Goal: Transaction & Acquisition: Purchase product/service

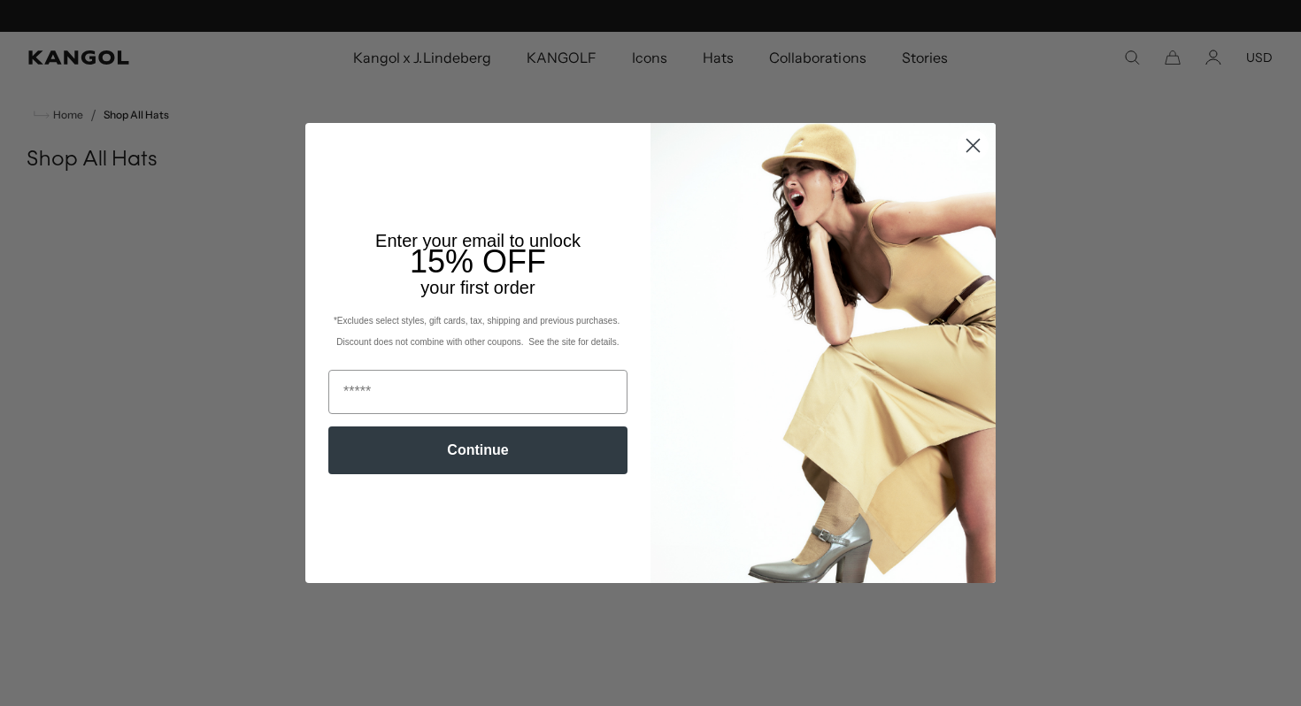
scroll to position [0, 365]
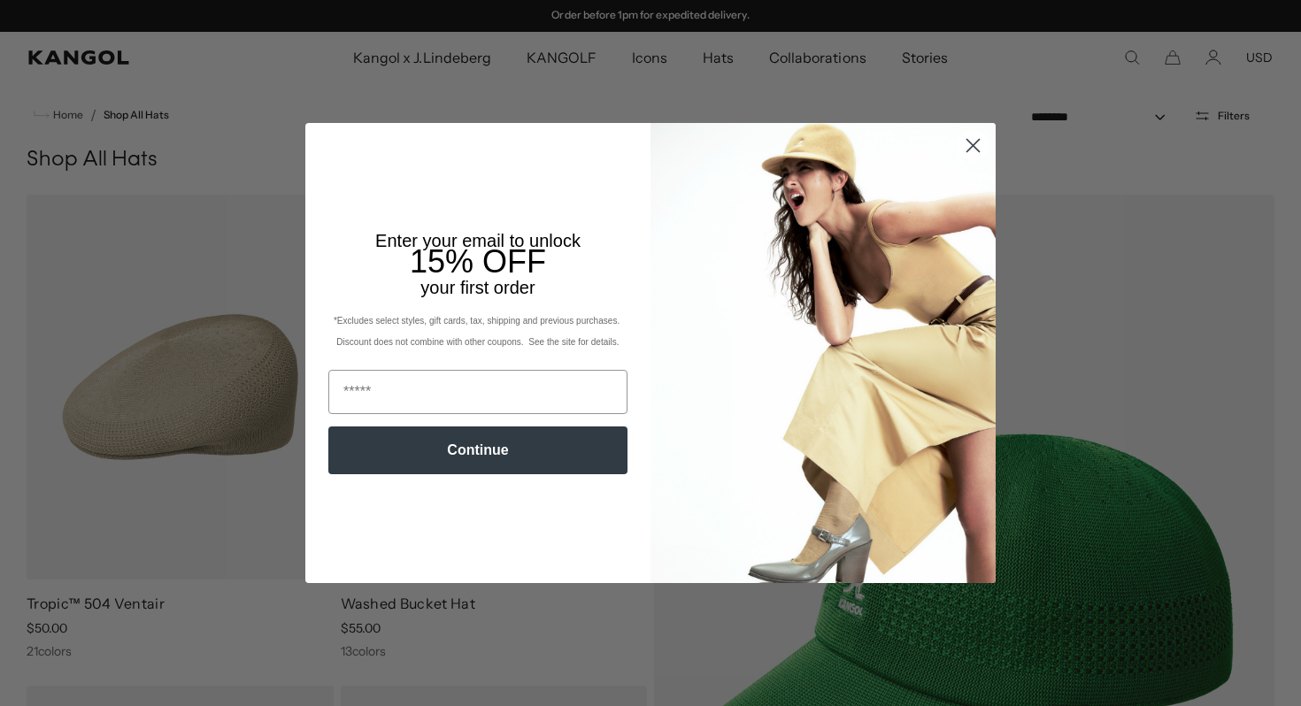
click at [970, 142] on icon "Close dialog" at bounding box center [973, 145] width 12 height 12
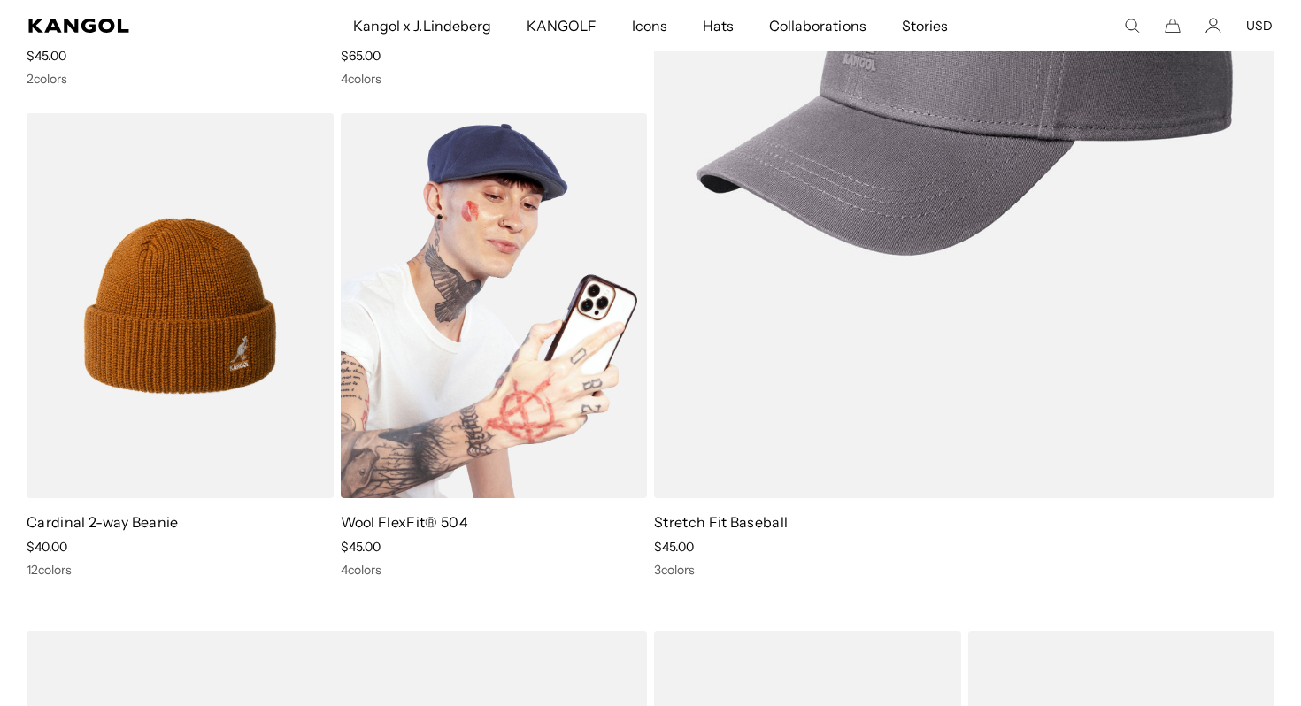
scroll to position [0, 0]
click at [552, 447] on img at bounding box center [494, 305] width 307 height 385
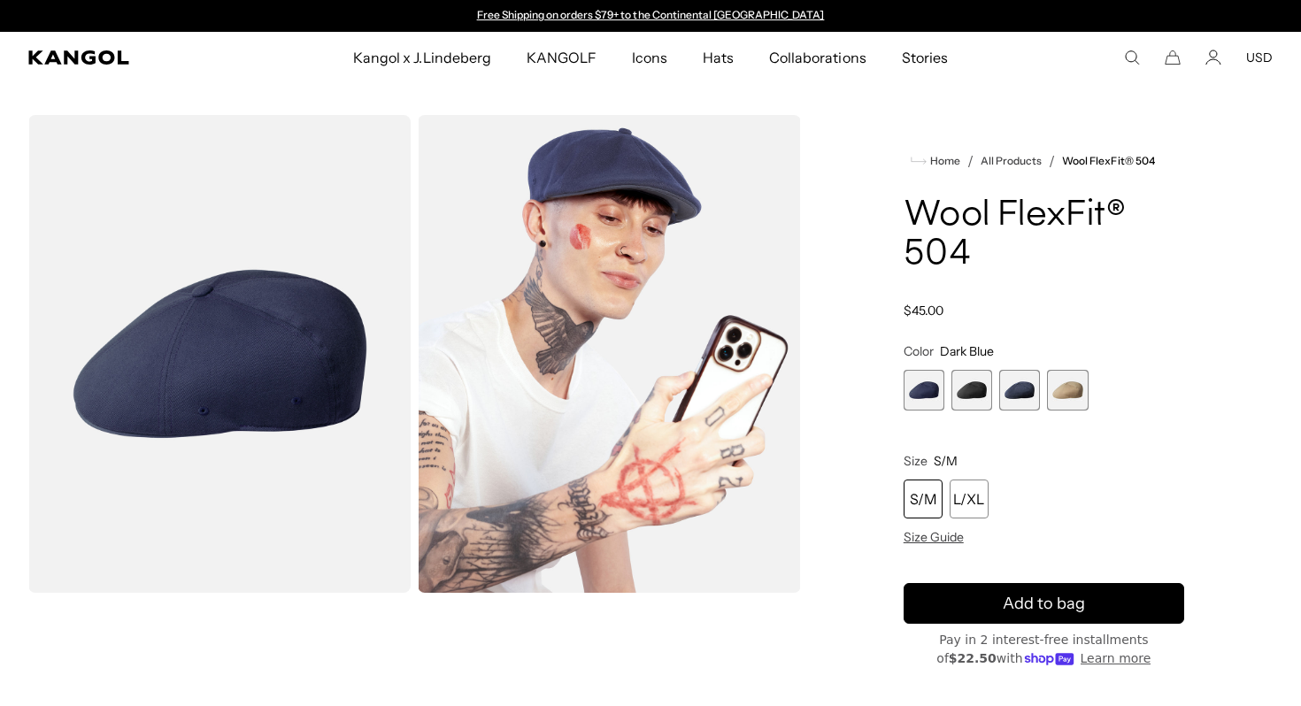
click at [973, 393] on span "2 of 4" at bounding box center [971, 390] width 41 height 41
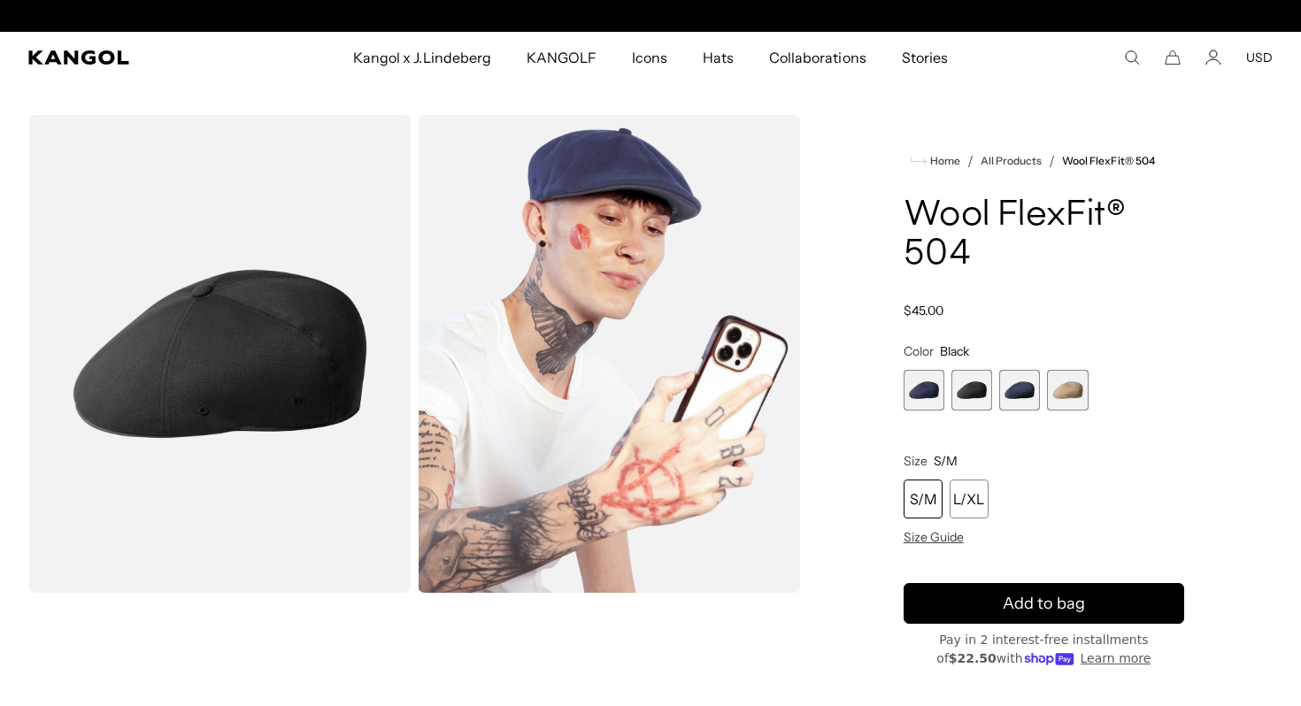
click at [1014, 396] on span "3 of 4" at bounding box center [1019, 390] width 41 height 41
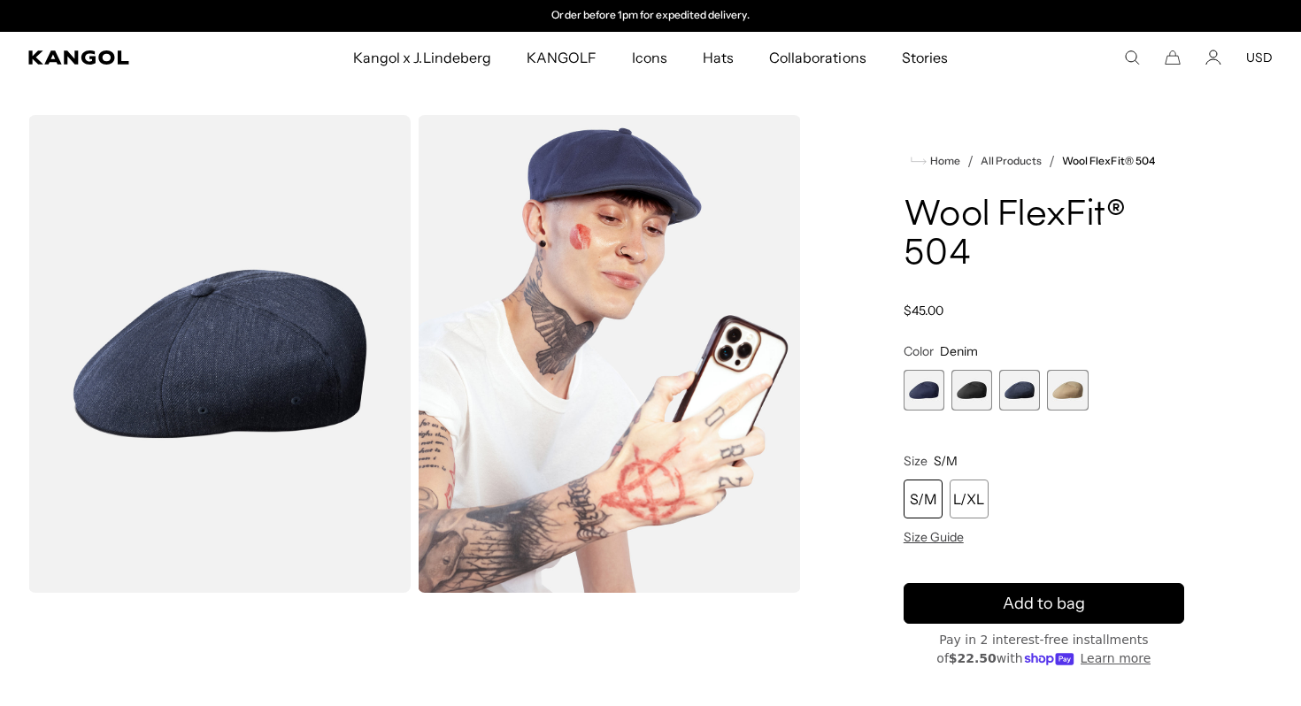
click at [1056, 400] on span "4 of 4" at bounding box center [1067, 390] width 41 height 41
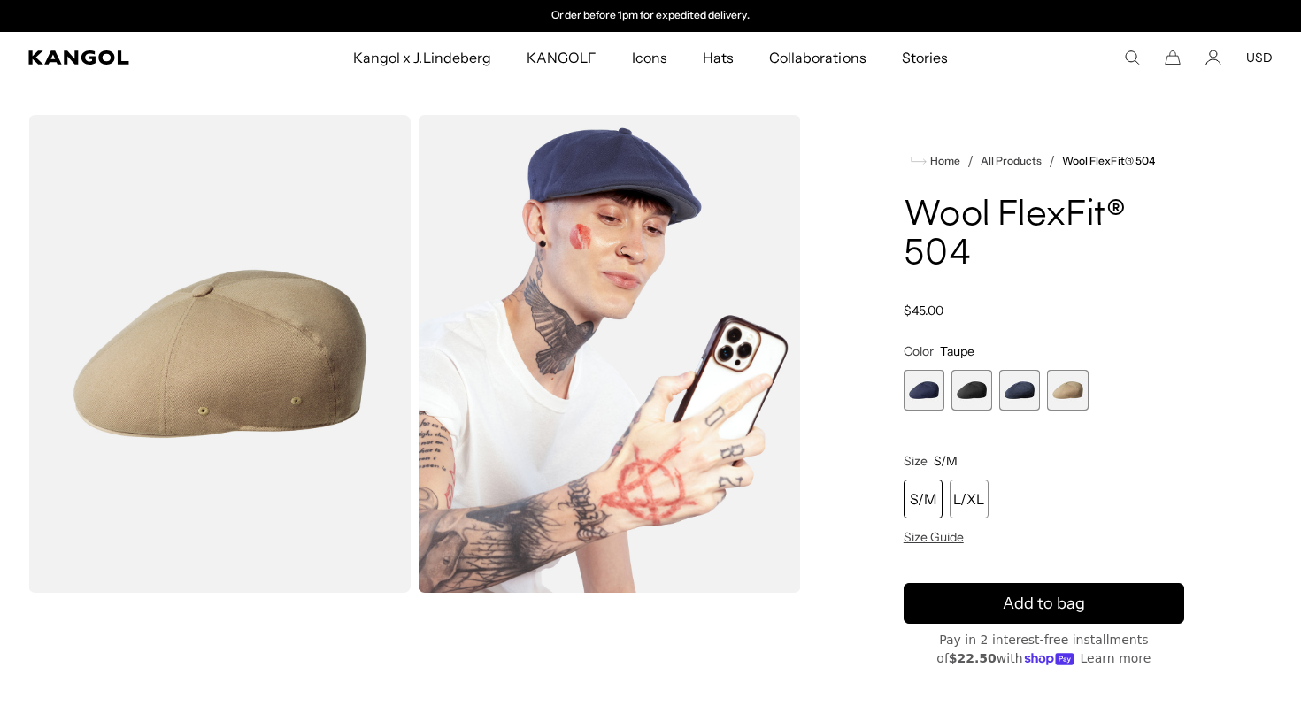
click at [1020, 403] on span "3 of 4" at bounding box center [1019, 390] width 41 height 41
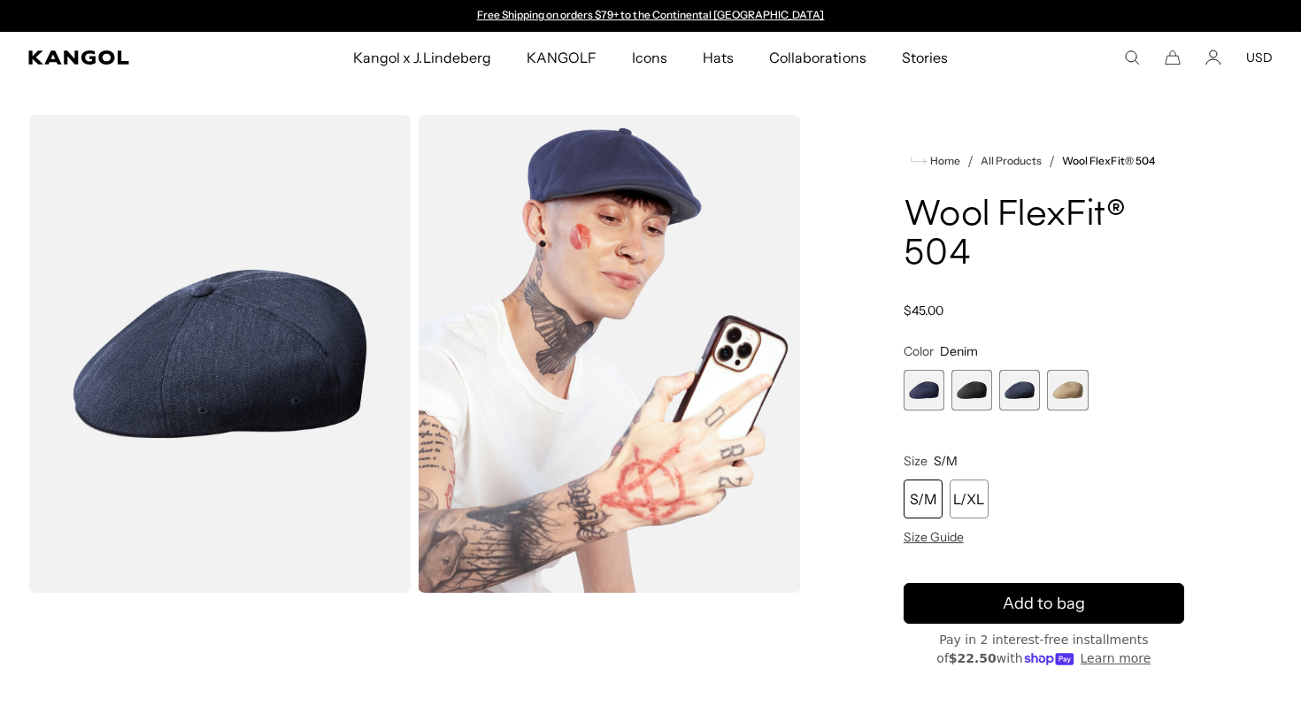
click at [979, 397] on span "2 of 4" at bounding box center [971, 390] width 41 height 41
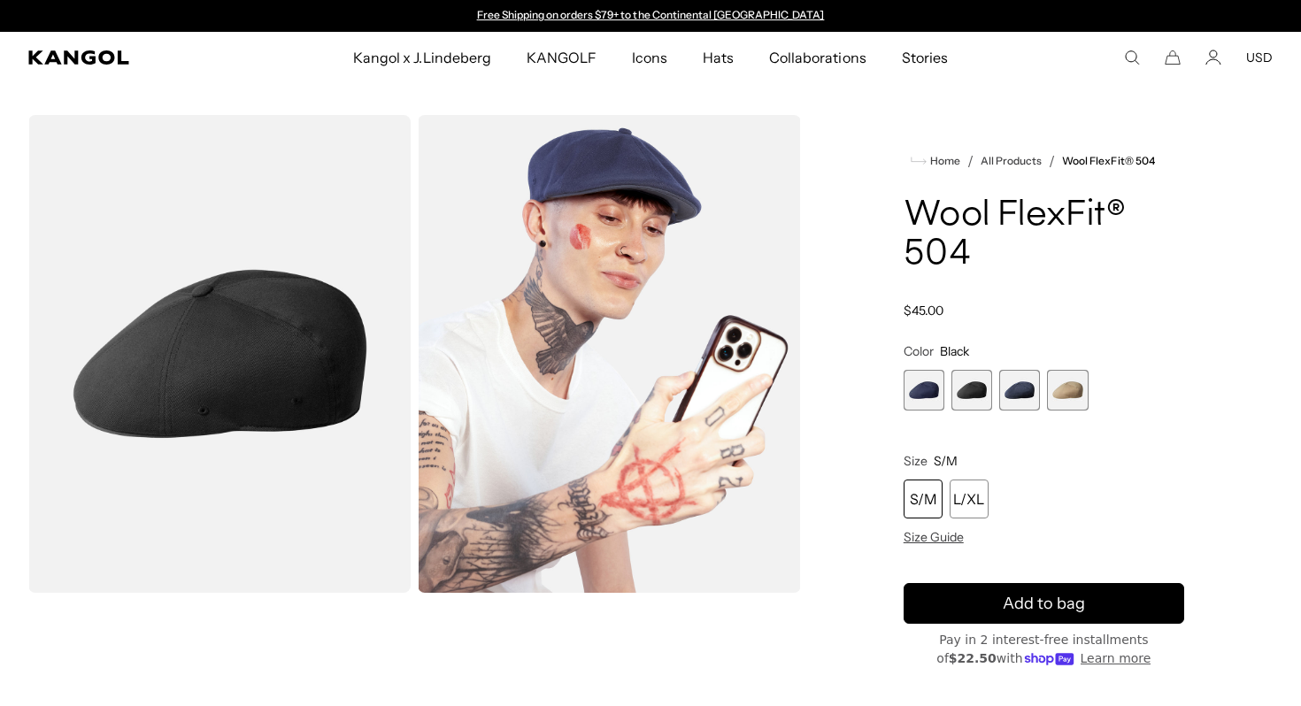
click at [928, 395] on span "1 of 4" at bounding box center [923, 390] width 41 height 41
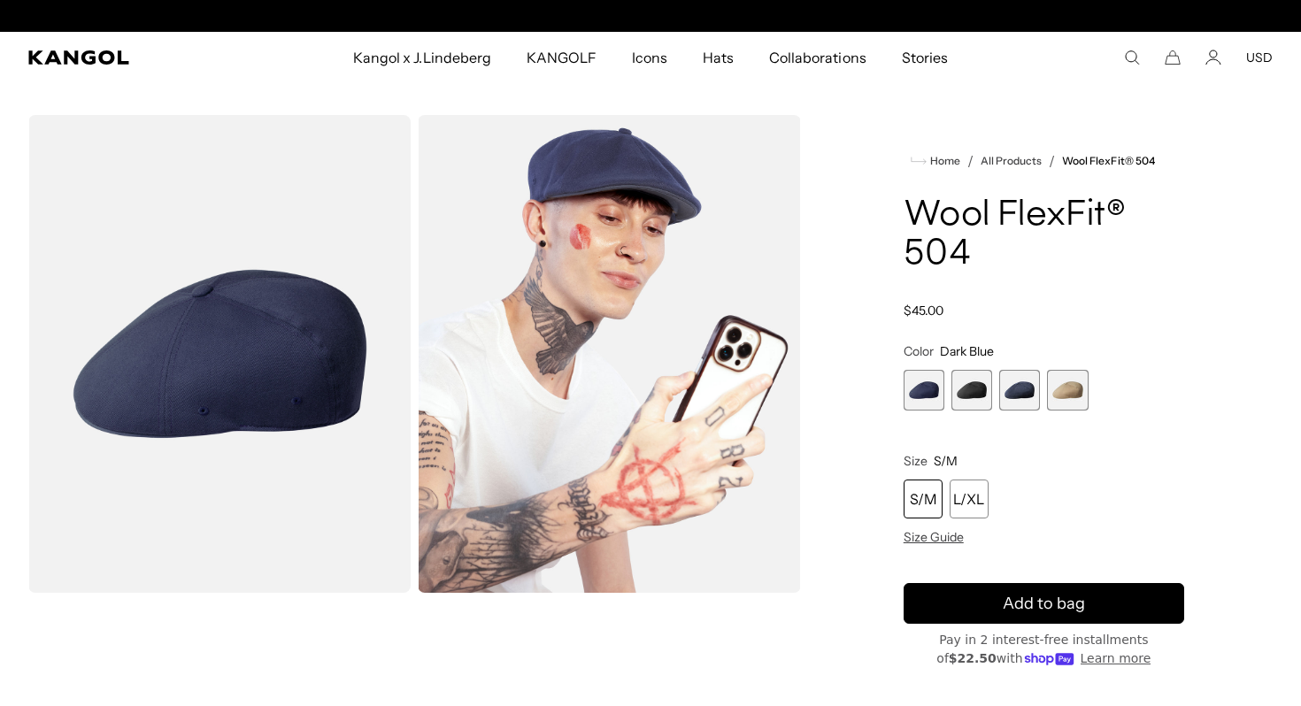
scroll to position [0, 365]
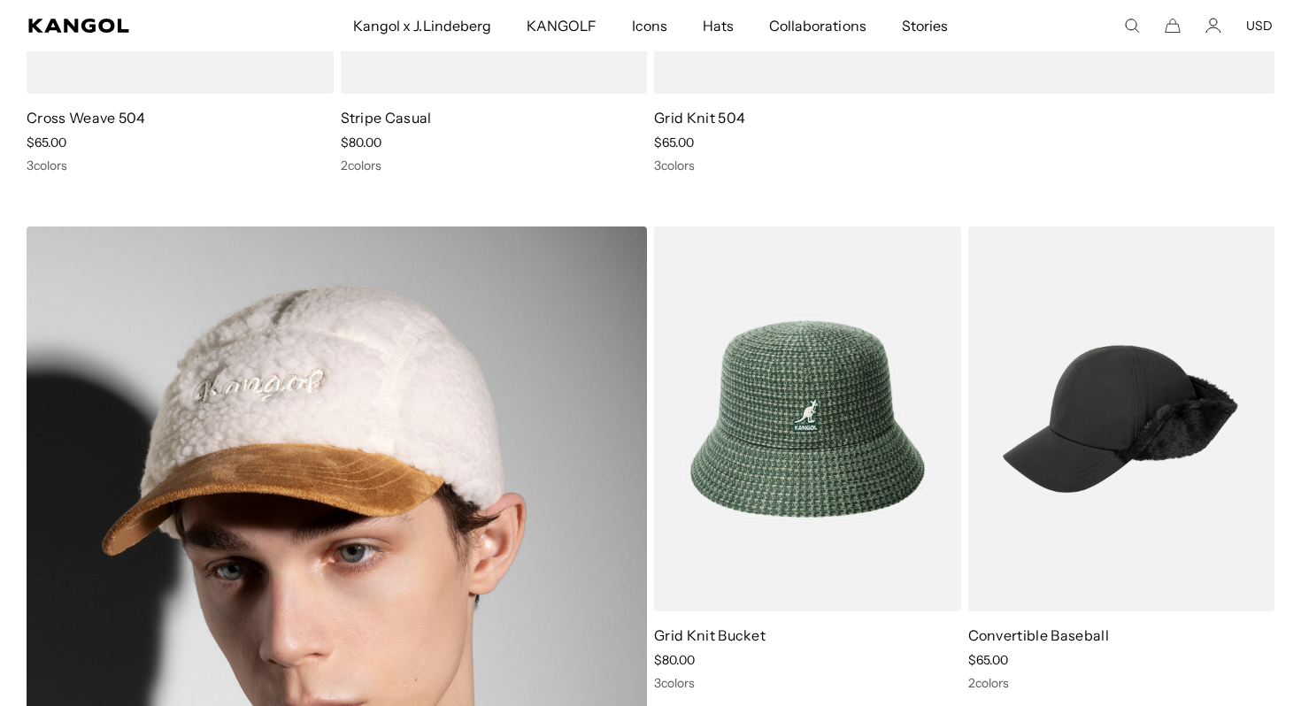
scroll to position [9027, 0]
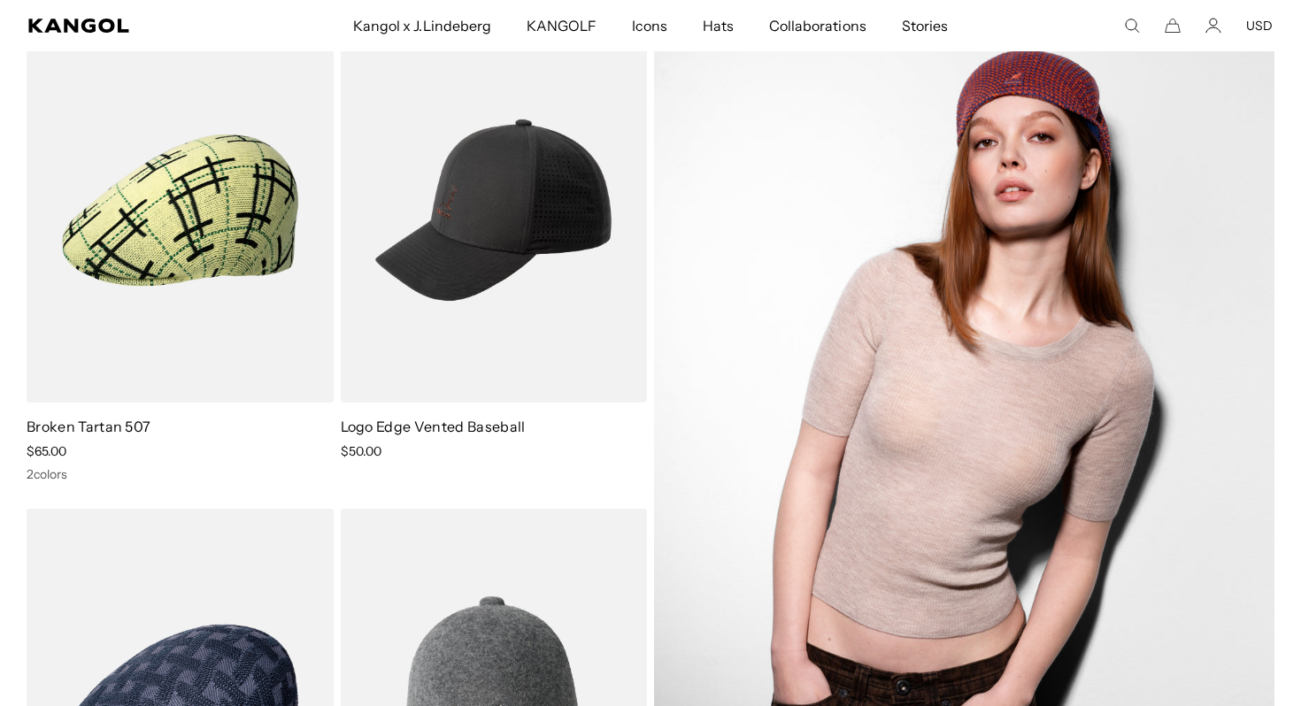
click at [1042, 408] on img at bounding box center [964, 456] width 620 height 876
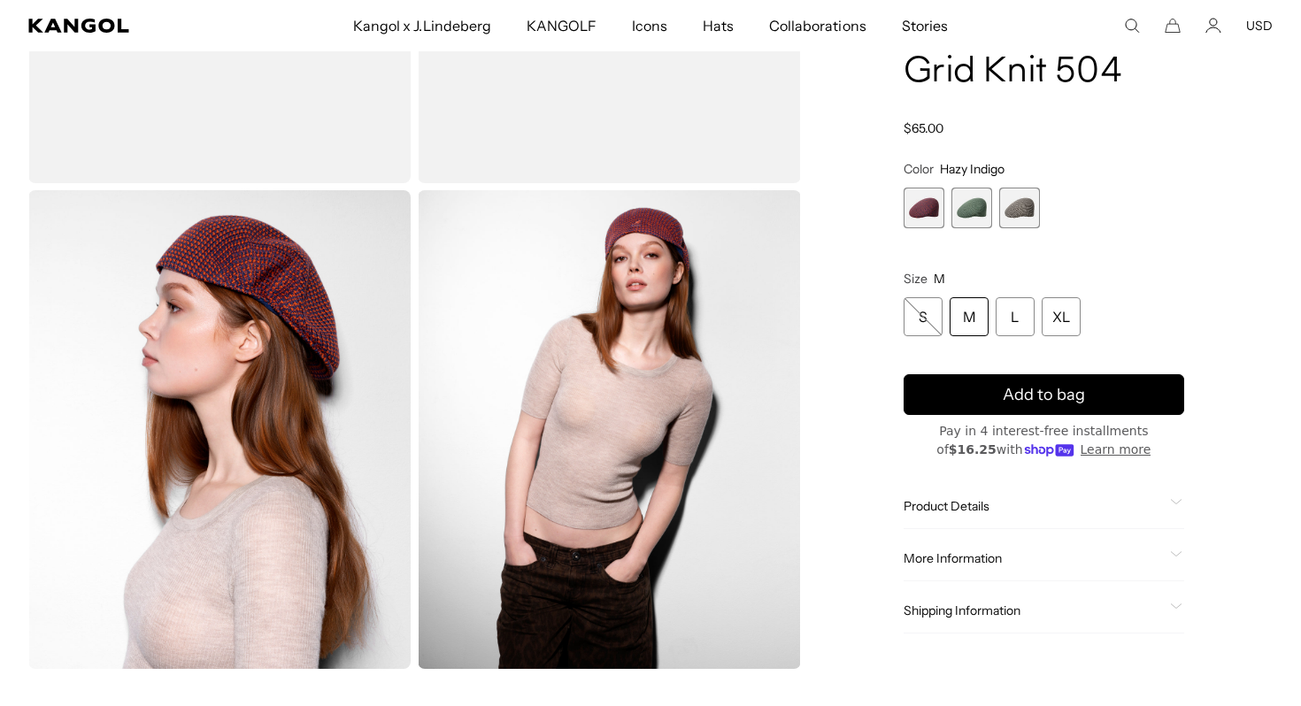
click at [980, 203] on span "2 of 3" at bounding box center [971, 208] width 41 height 41
click at [928, 203] on span "1 of 3" at bounding box center [923, 208] width 41 height 41
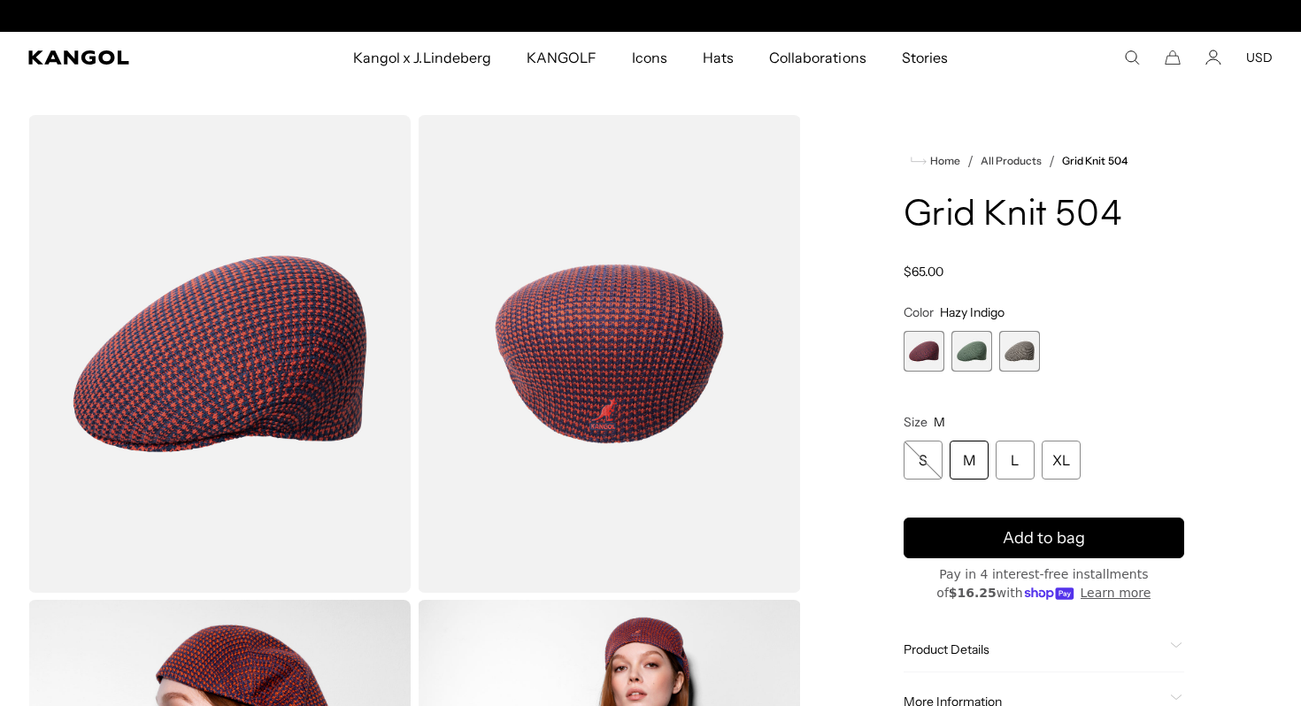
click at [977, 351] on span "2 of 3" at bounding box center [971, 351] width 41 height 41
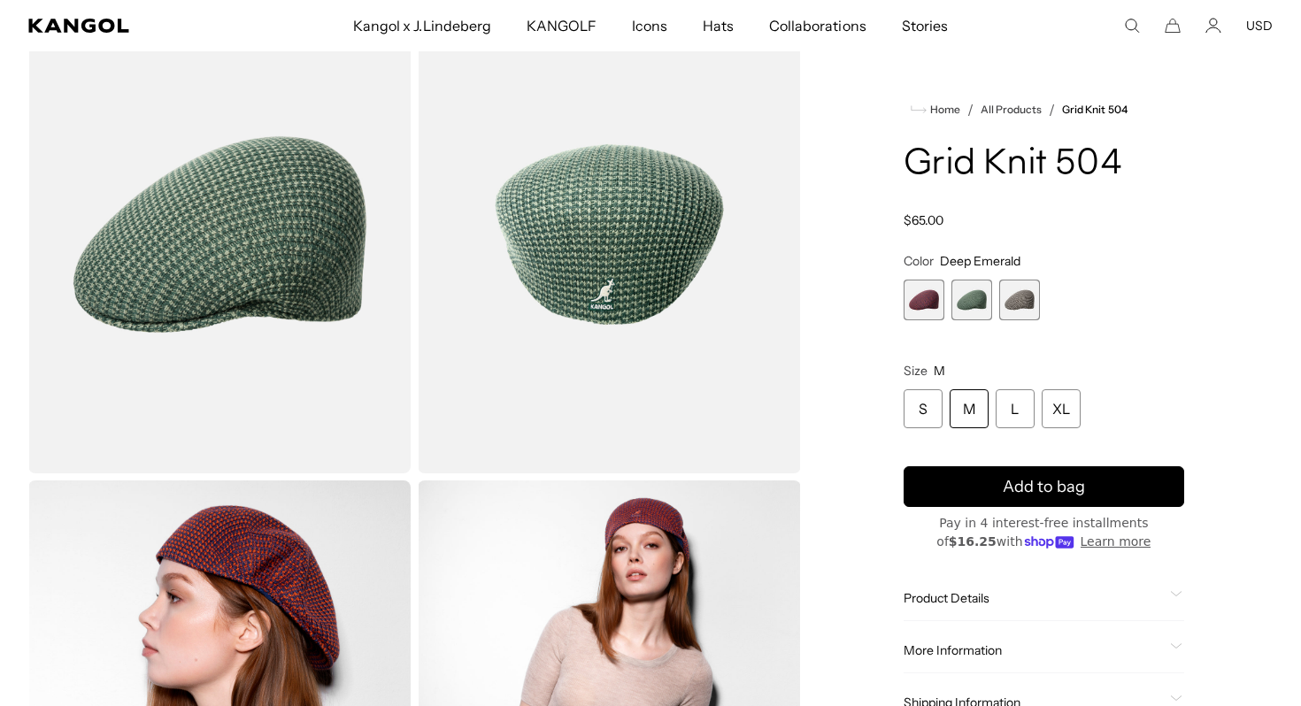
scroll to position [113, 0]
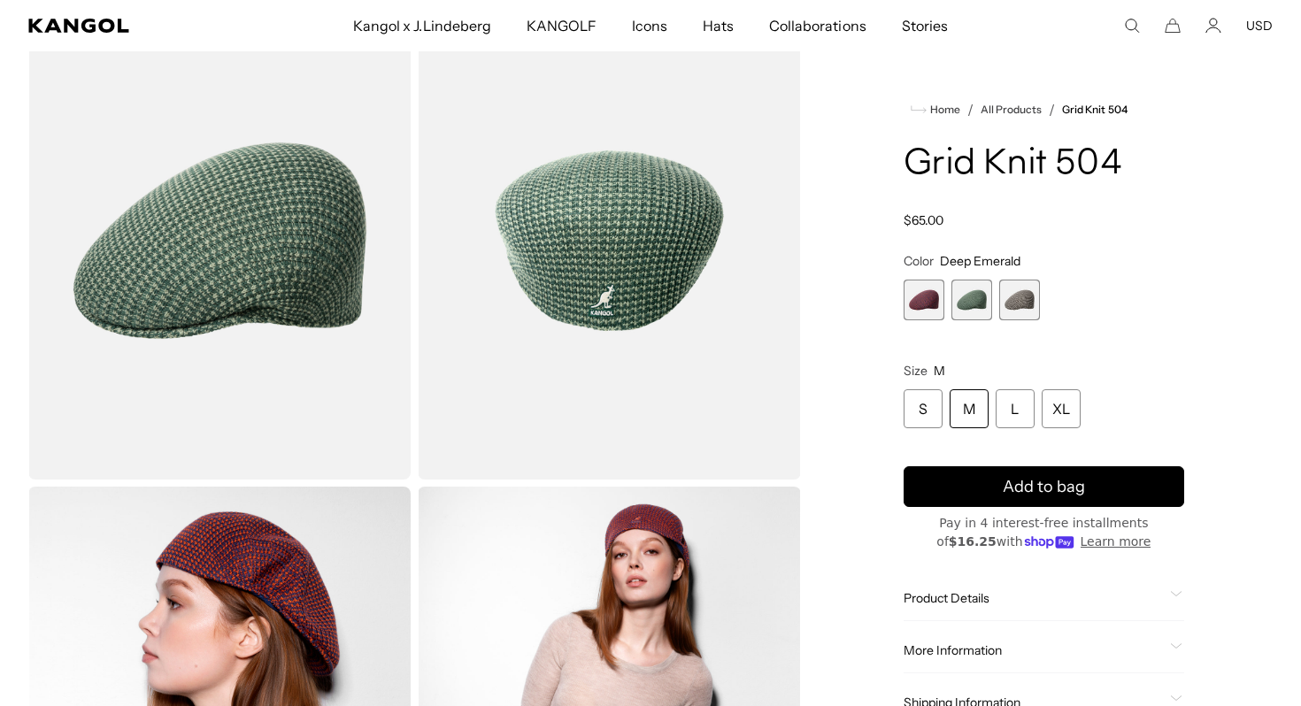
click at [1020, 303] on span "3 of 3" at bounding box center [1019, 300] width 41 height 41
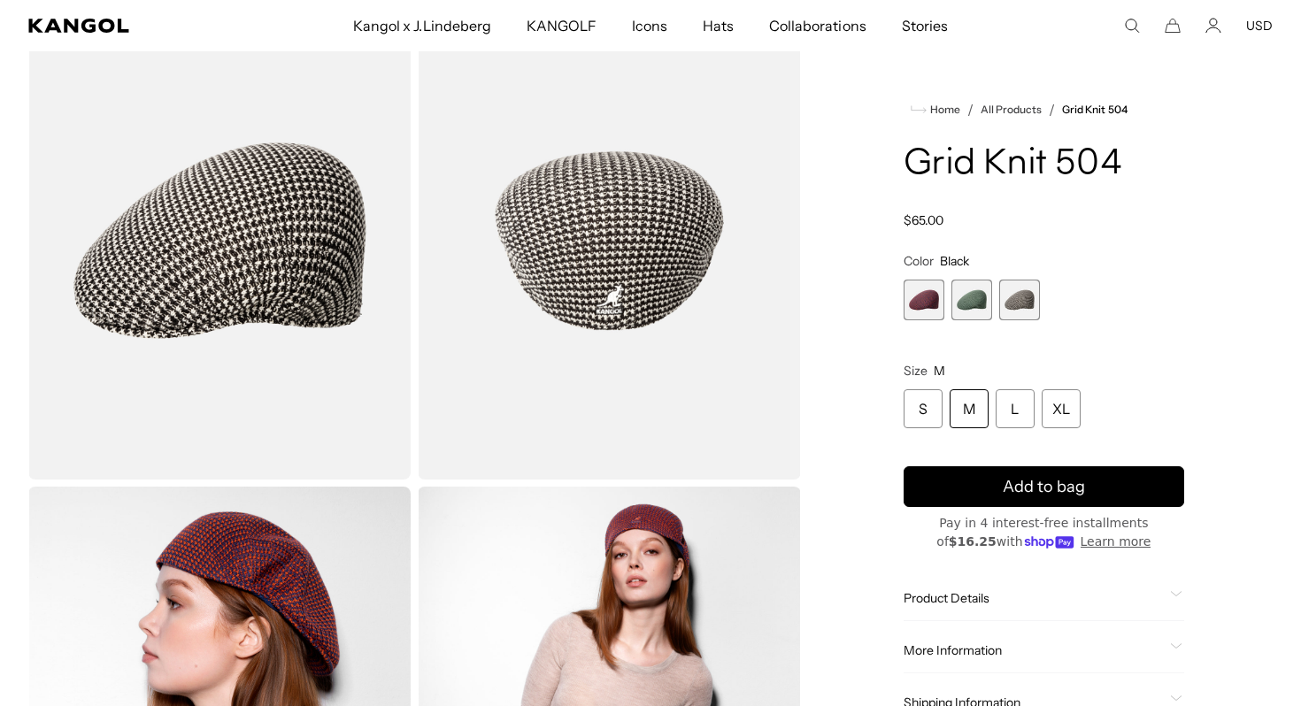
scroll to position [0, 365]
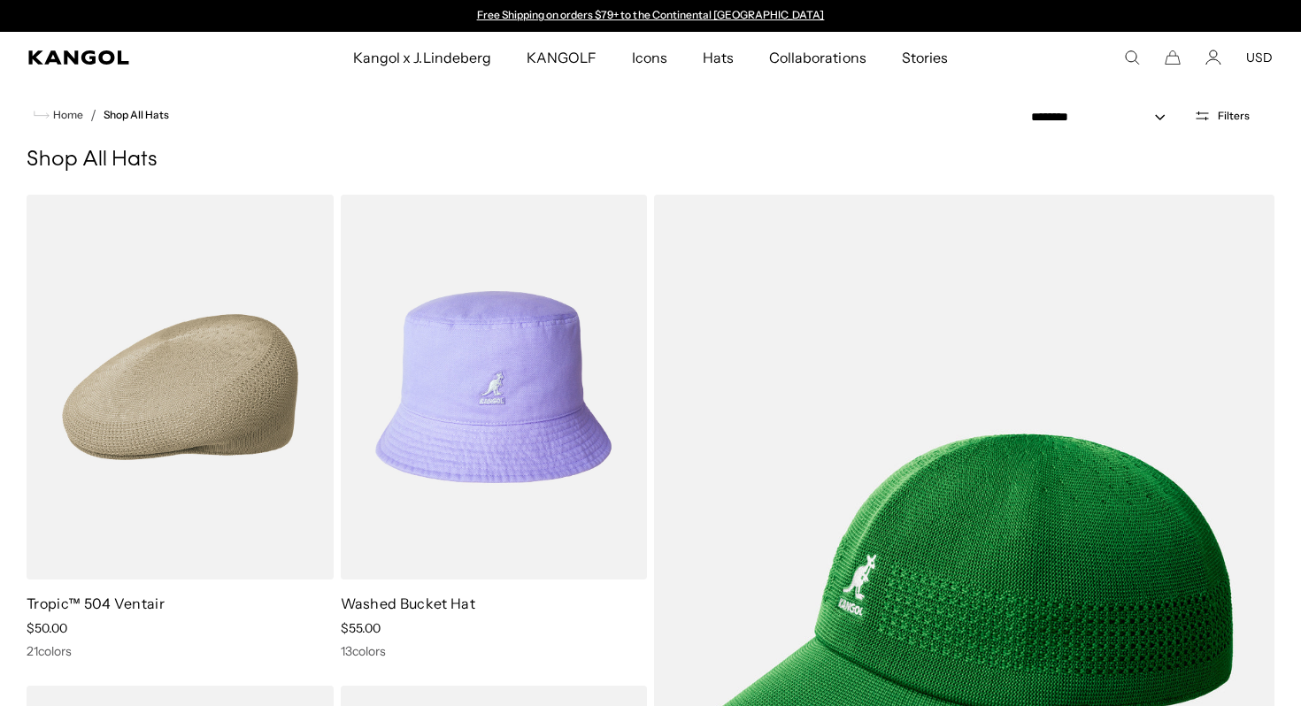
click at [1220, 111] on span "Filters" at bounding box center [1234, 116] width 32 height 12
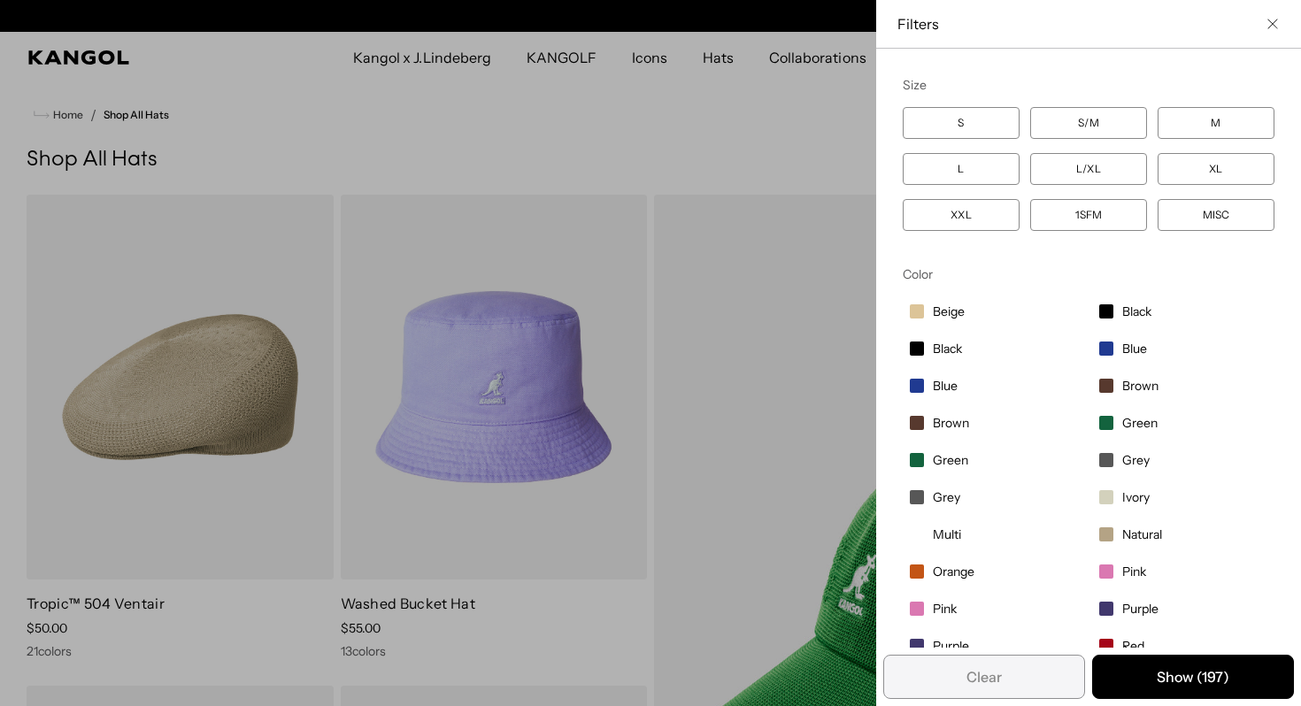
scroll to position [0, 365]
click at [987, 119] on label "S" at bounding box center [961, 123] width 117 height 32
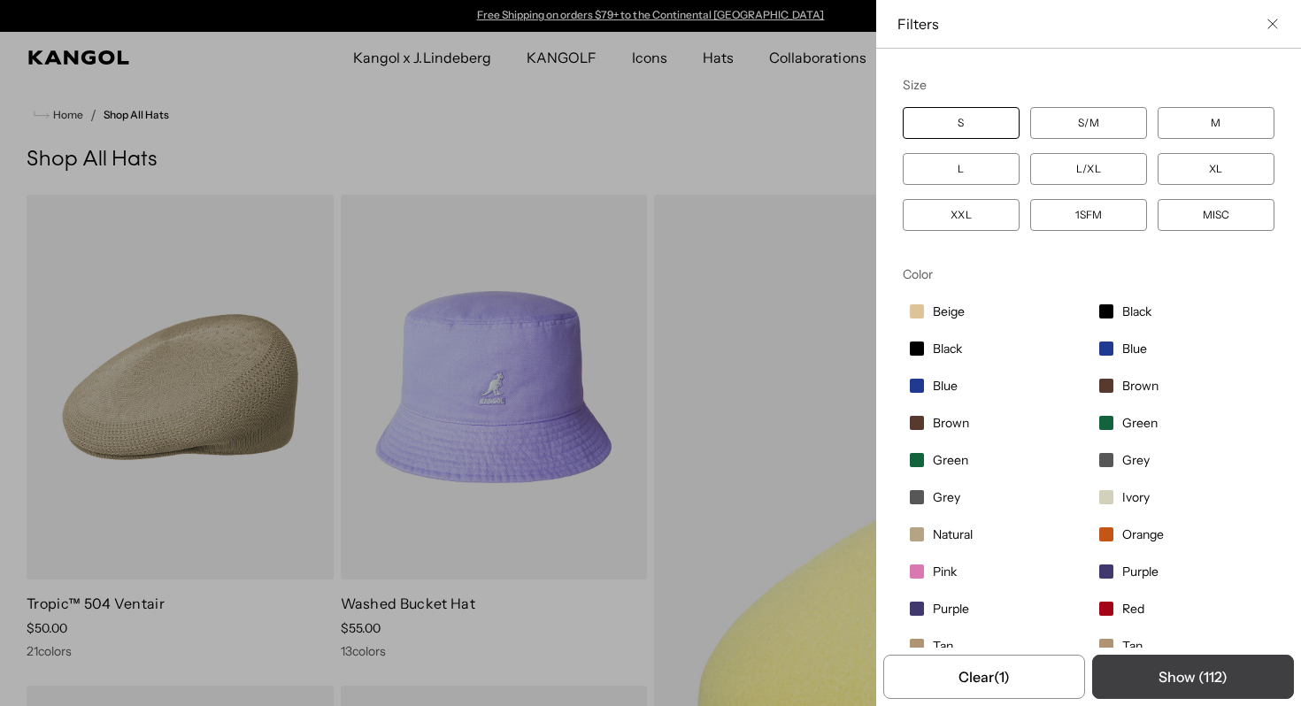
click at [1191, 675] on button "Show ( 112 )" at bounding box center [1193, 677] width 202 height 44
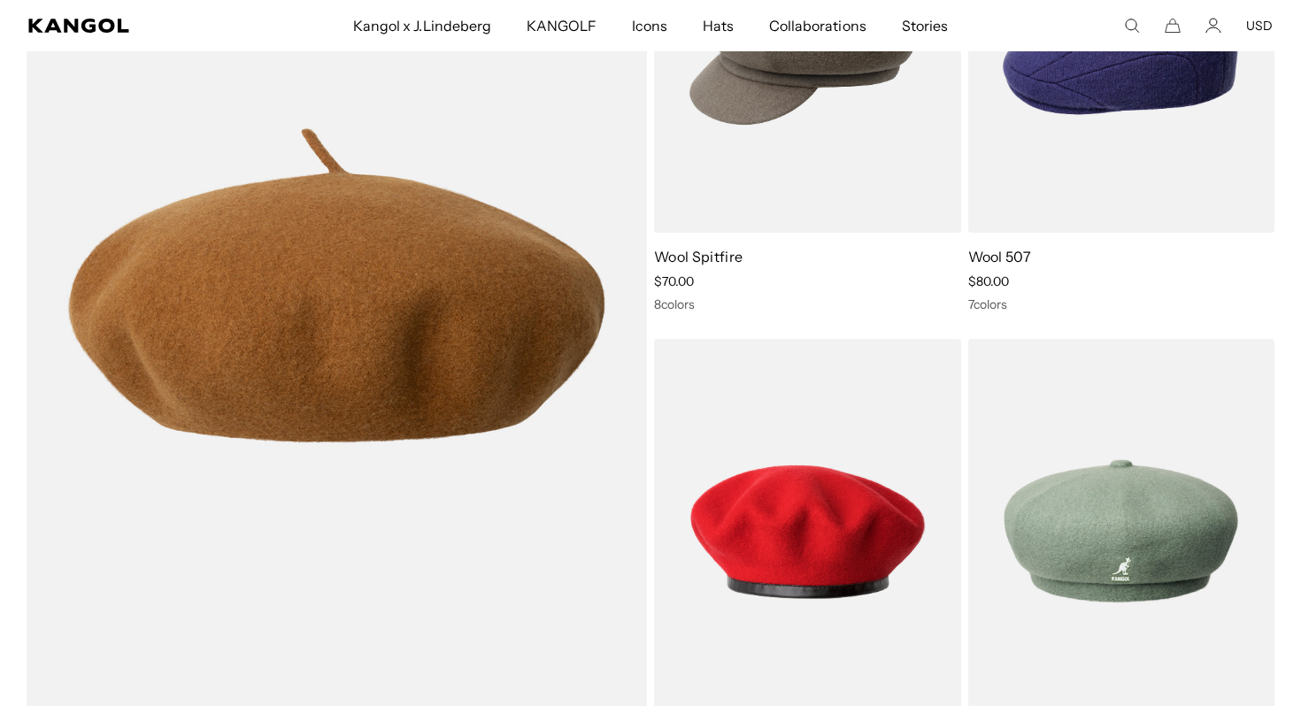
click at [0, 0] on img at bounding box center [0, 0] width 0 height 0
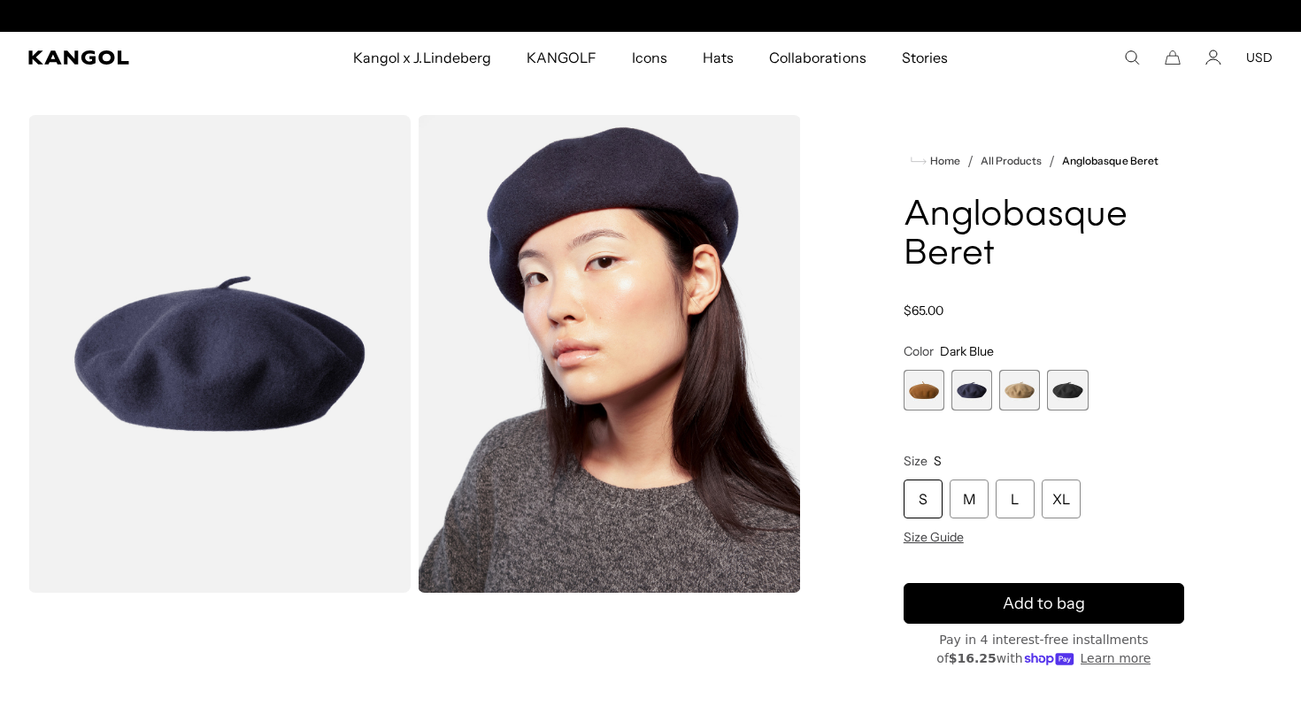
click at [926, 391] on span "1 of 4" at bounding box center [923, 390] width 41 height 41
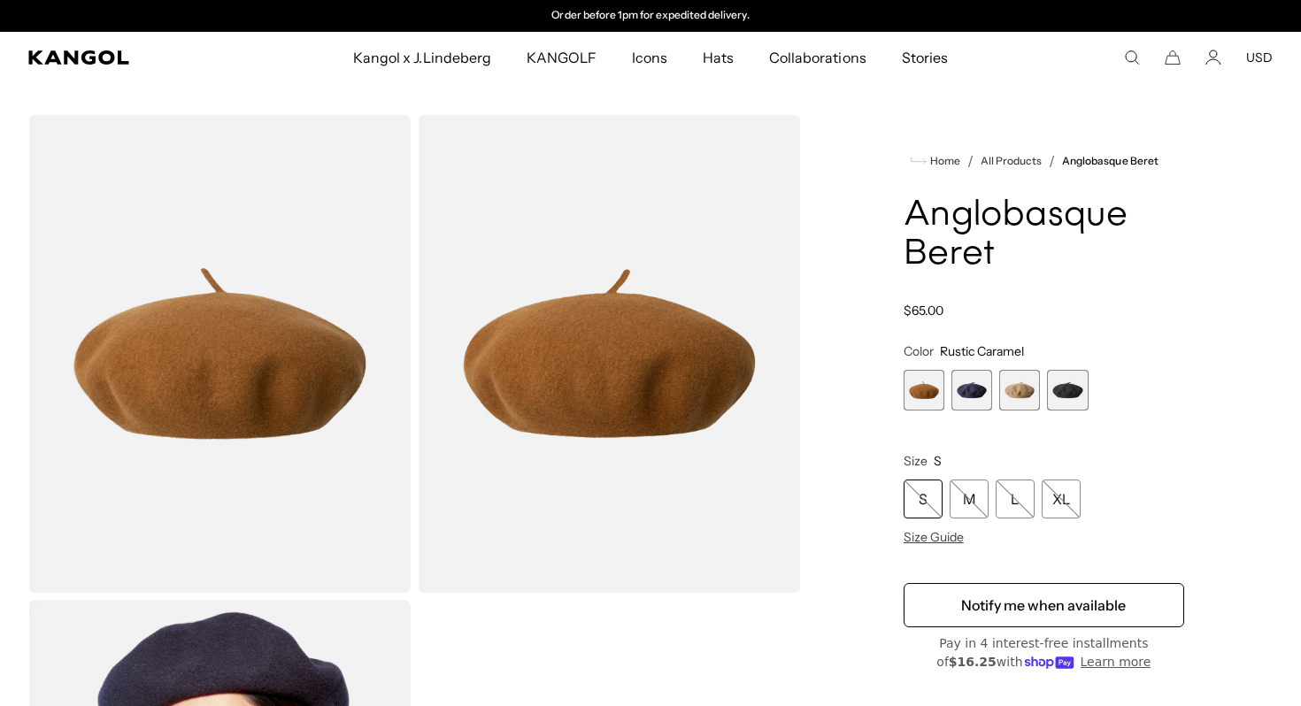
click at [972, 389] on span "2 of 4" at bounding box center [971, 390] width 41 height 41
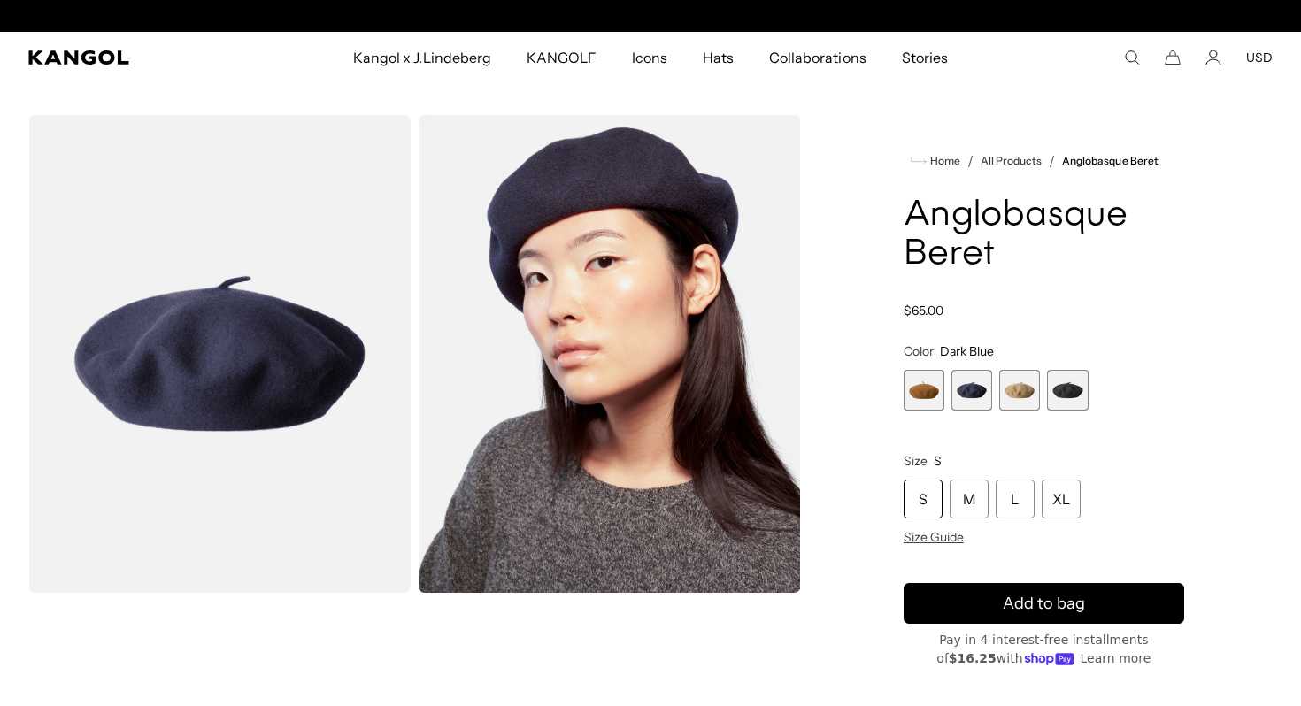
scroll to position [0, 365]
click at [703, 302] on img "Gallery Viewer" at bounding box center [609, 354] width 382 height 478
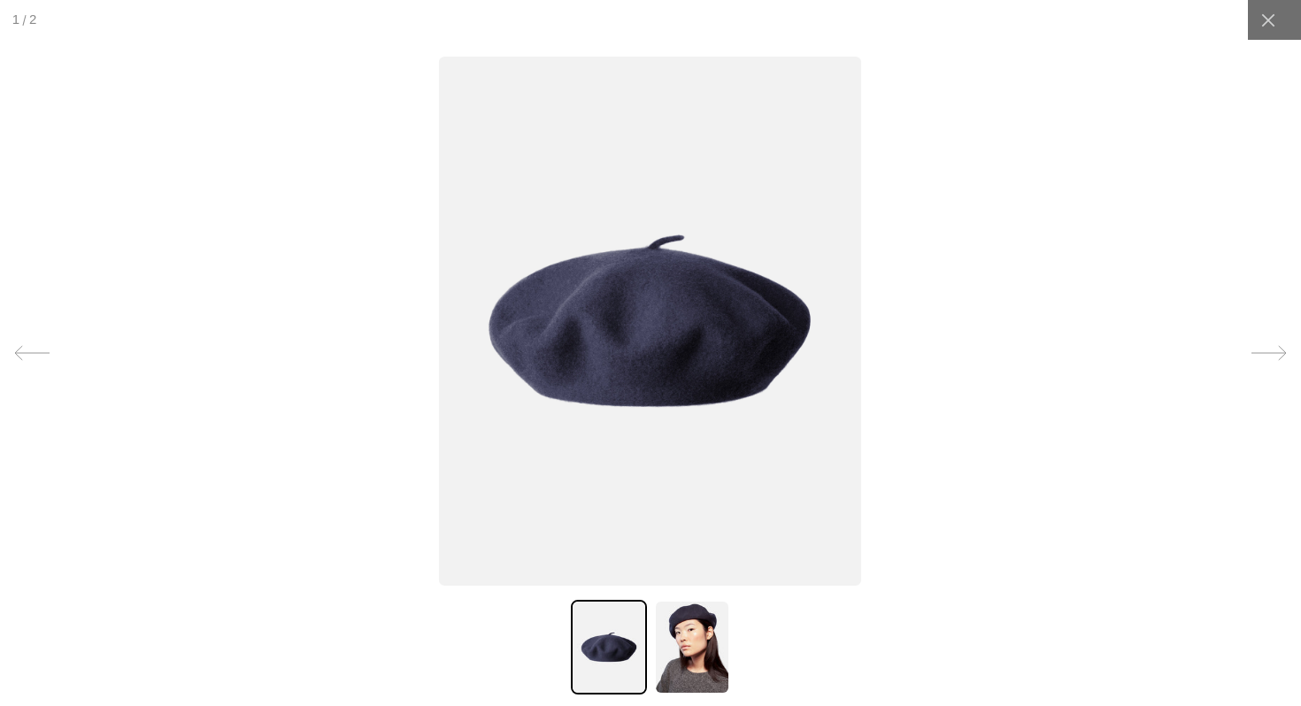
scroll to position [0, 0]
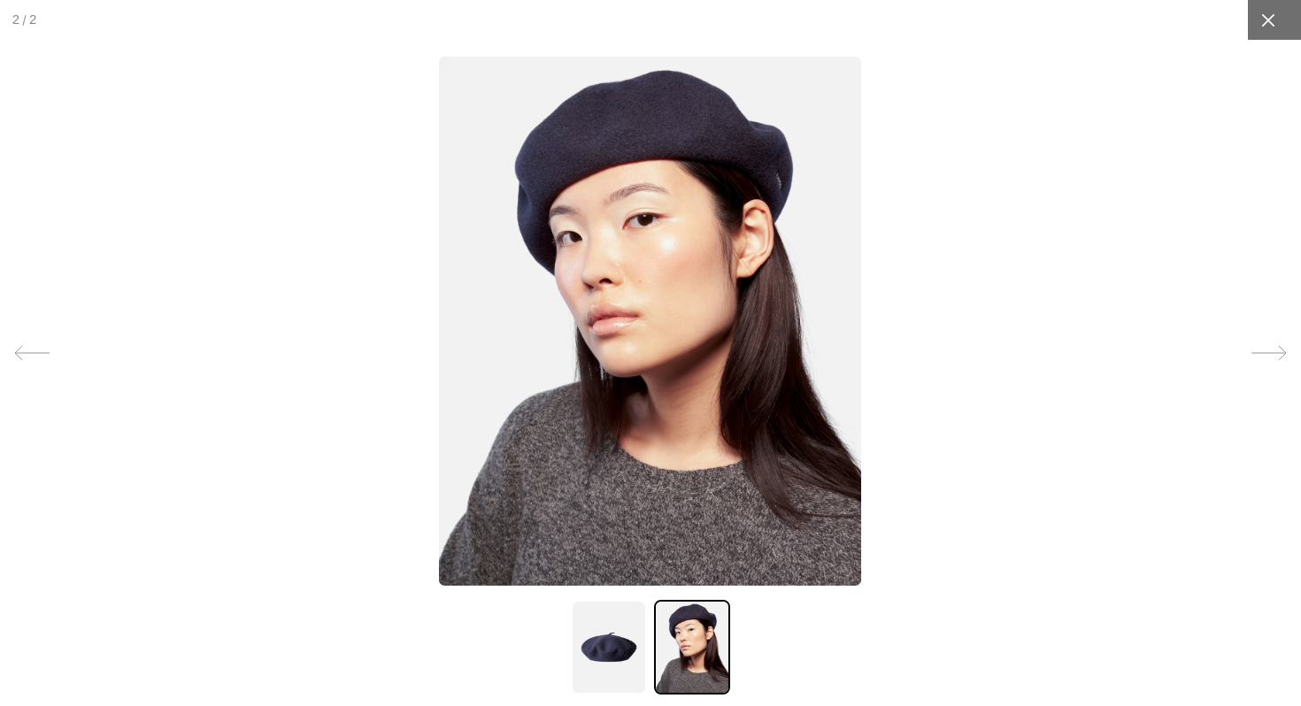
click at [1263, 19] on icon at bounding box center [1268, 21] width 18 height 18
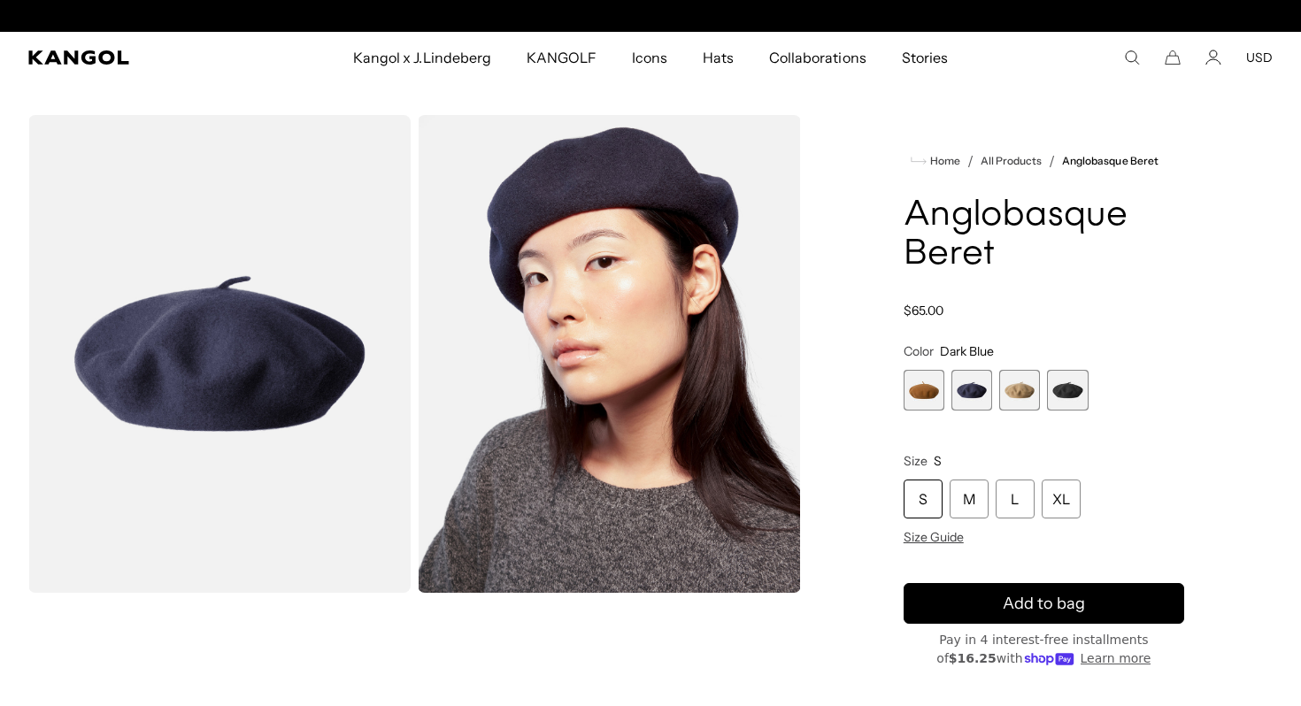
scroll to position [0, 365]
click at [1073, 388] on span "4 of 4" at bounding box center [1067, 390] width 41 height 41
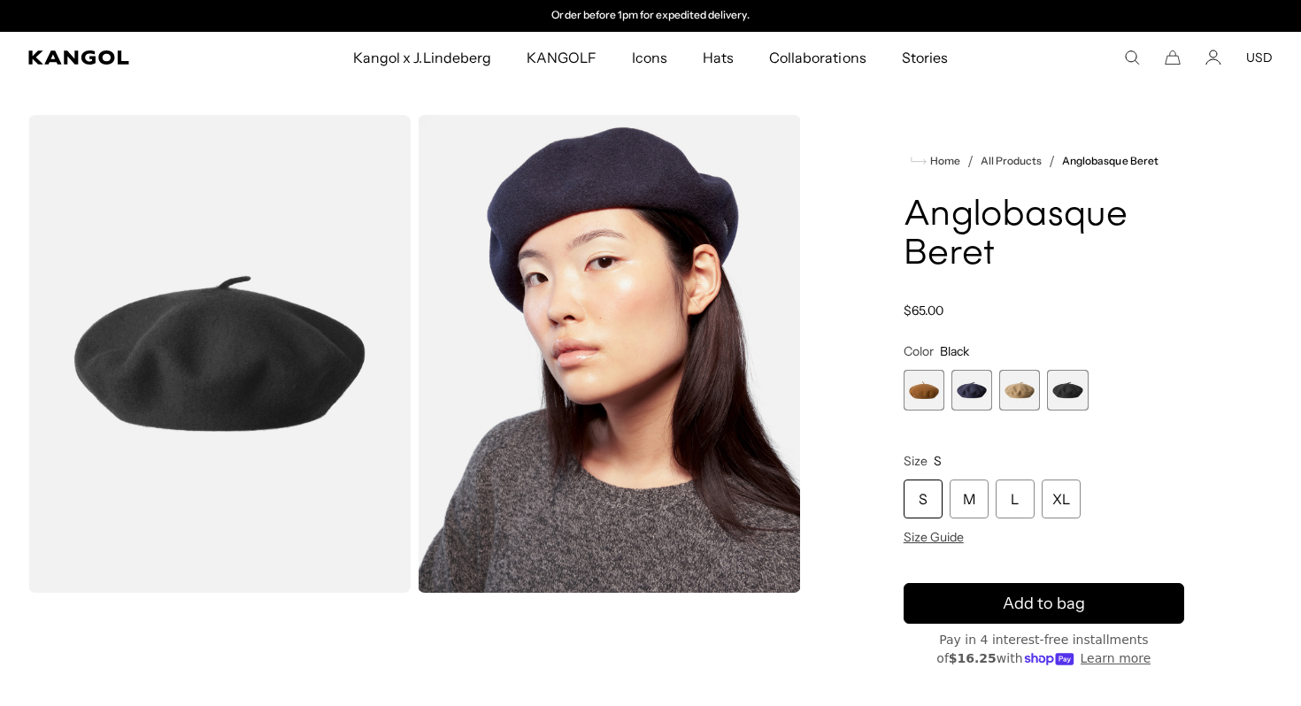
click at [1065, 392] on span "4 of 4" at bounding box center [1067, 390] width 41 height 41
click at [1028, 392] on span "3 of 4" at bounding box center [1019, 390] width 41 height 41
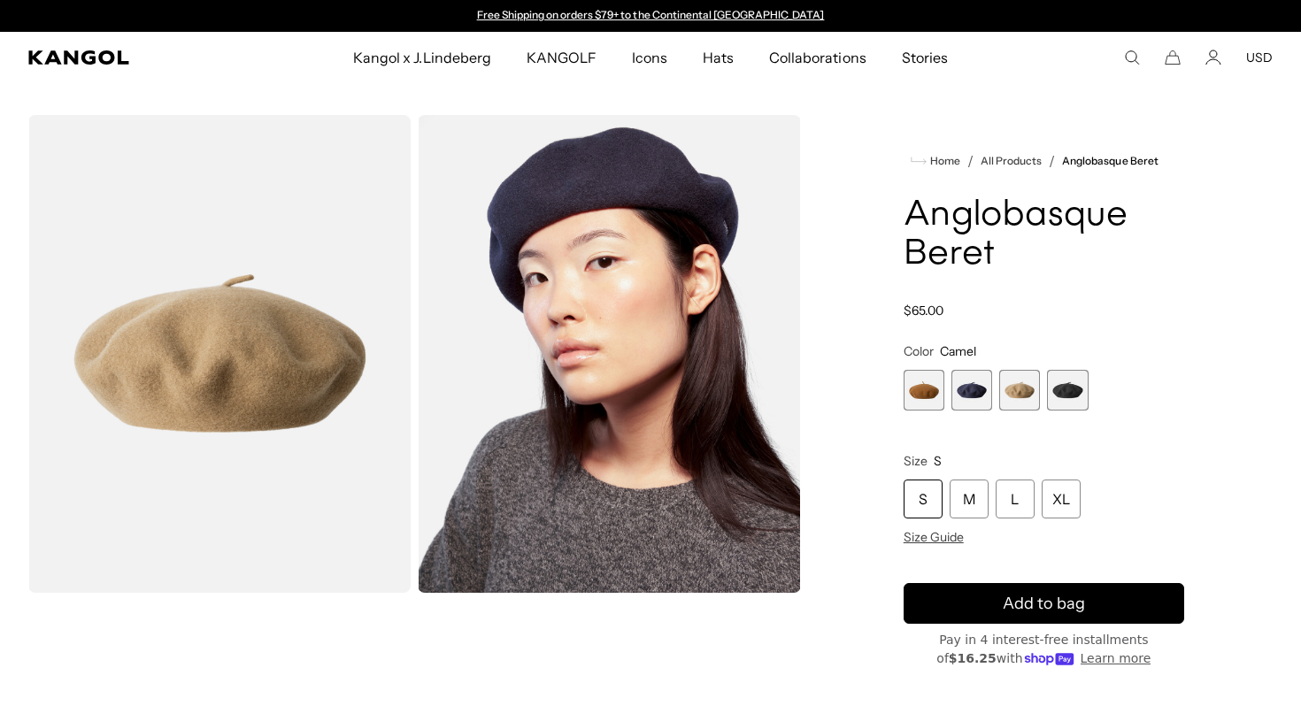
click at [972, 385] on span "2 of 4" at bounding box center [971, 390] width 41 height 41
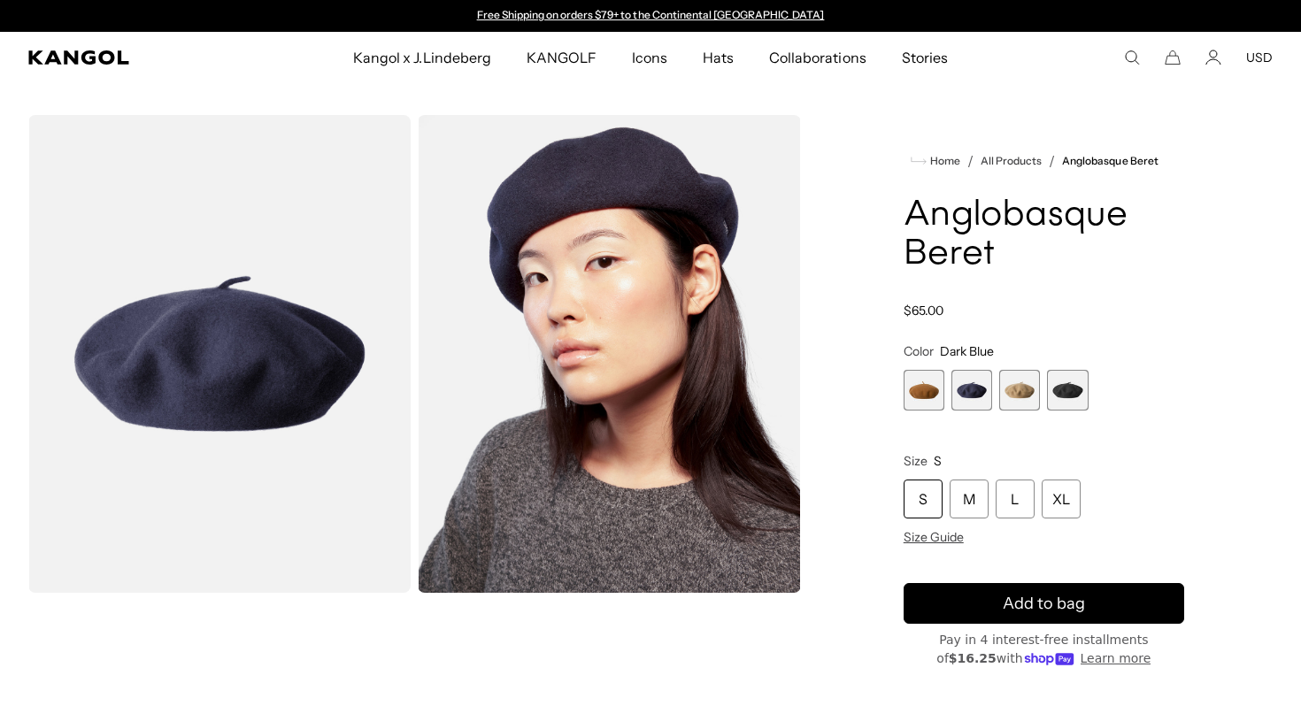
click at [914, 392] on span "1 of 4" at bounding box center [923, 390] width 41 height 41
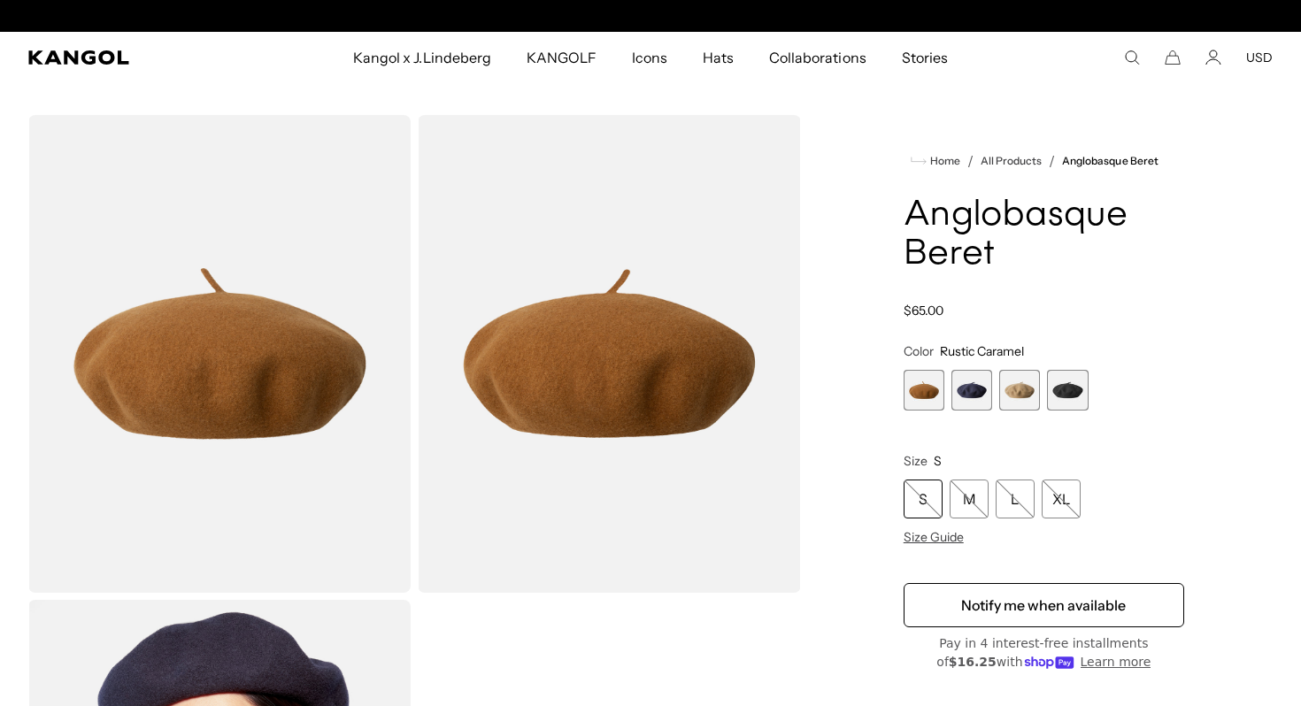
scroll to position [0, 365]
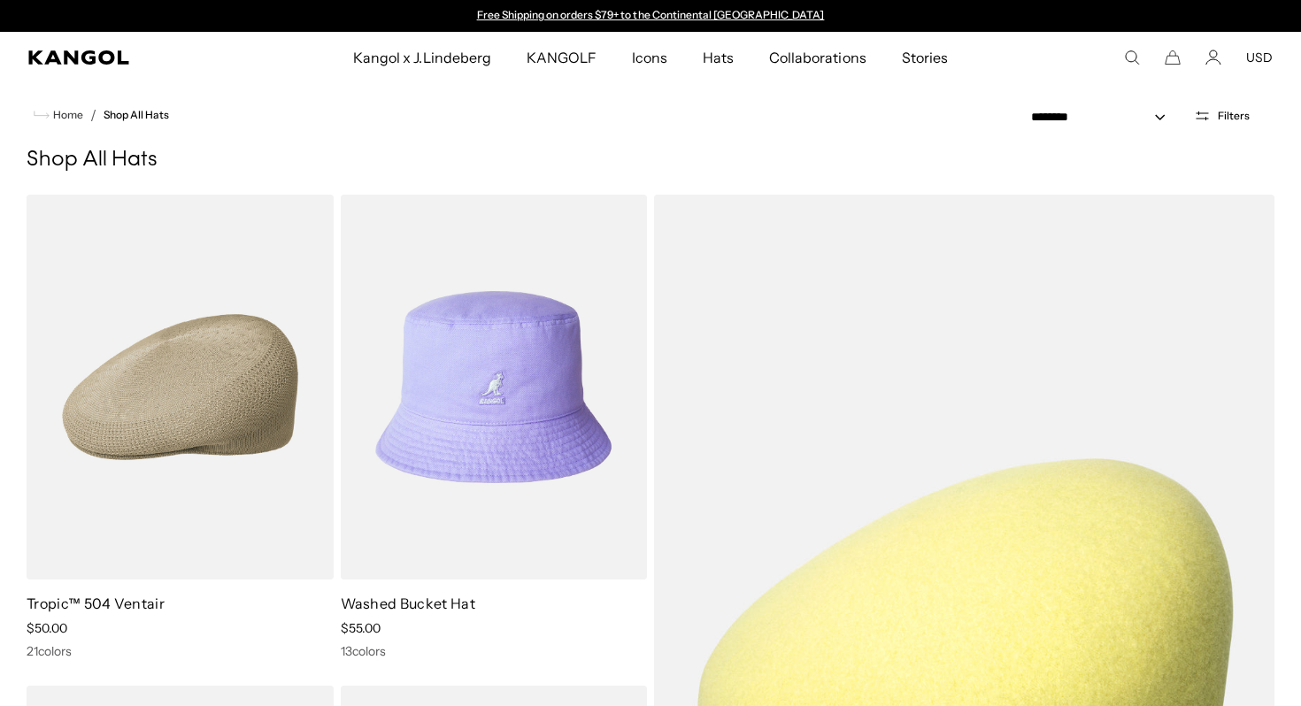
click at [1260, 58] on button "USD" at bounding box center [1259, 58] width 27 height 16
click at [1260, 57] on button "USD" at bounding box center [1259, 58] width 27 height 16
click at [1217, 120] on button "Filters" at bounding box center [1221, 116] width 77 height 16
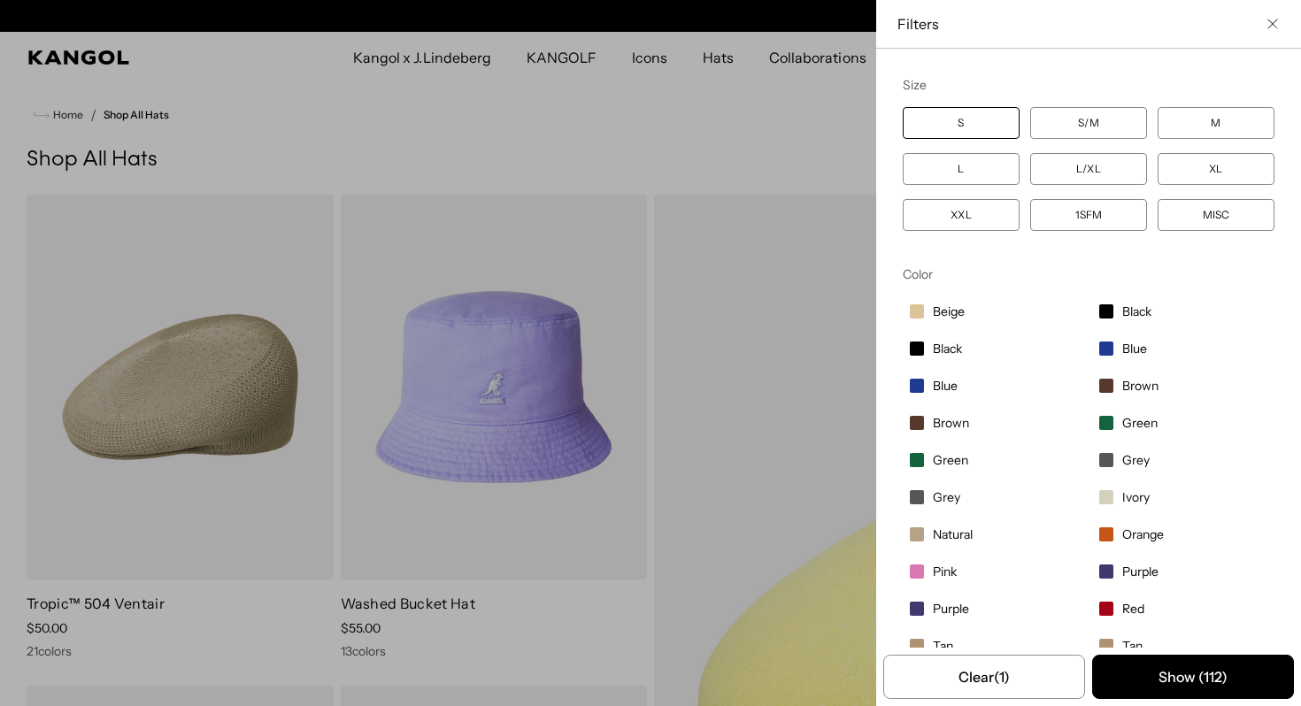
scroll to position [0, 0]
click at [988, 116] on label "S" at bounding box center [961, 123] width 117 height 32
click at [795, 158] on div "Close filters list" at bounding box center [650, 353] width 1301 height 706
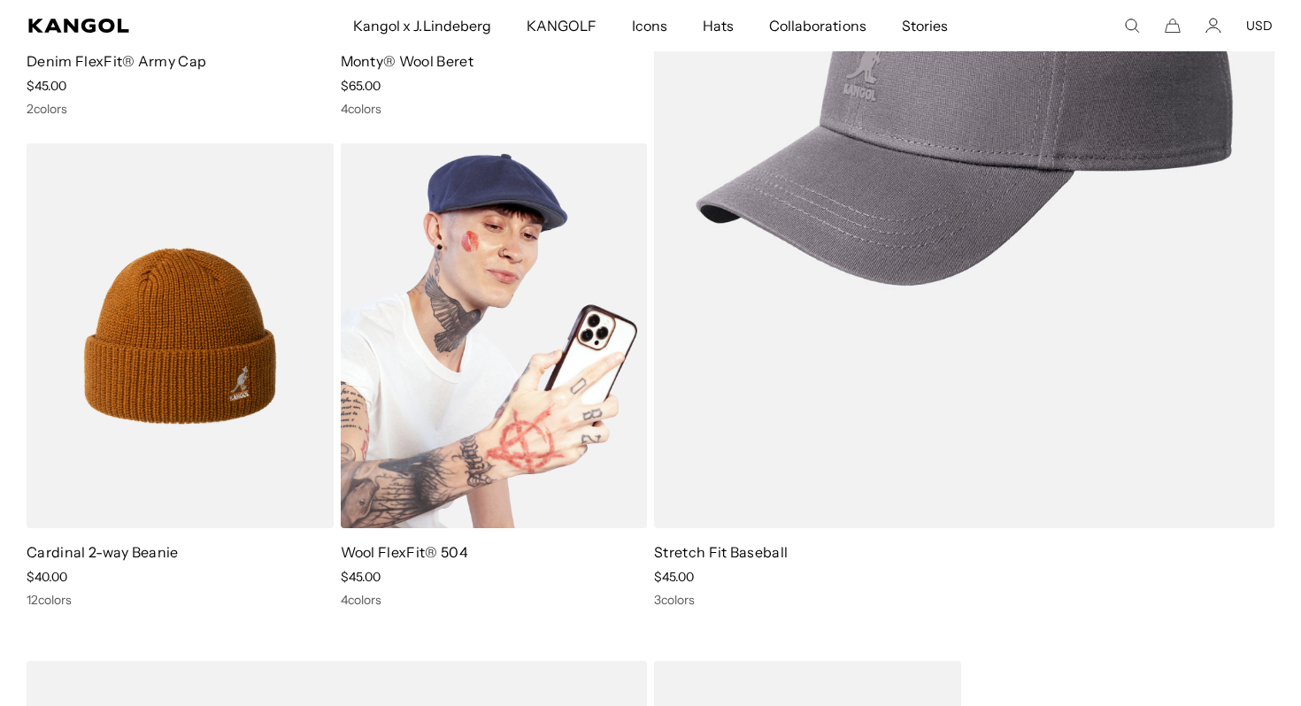
scroll to position [4578, 0]
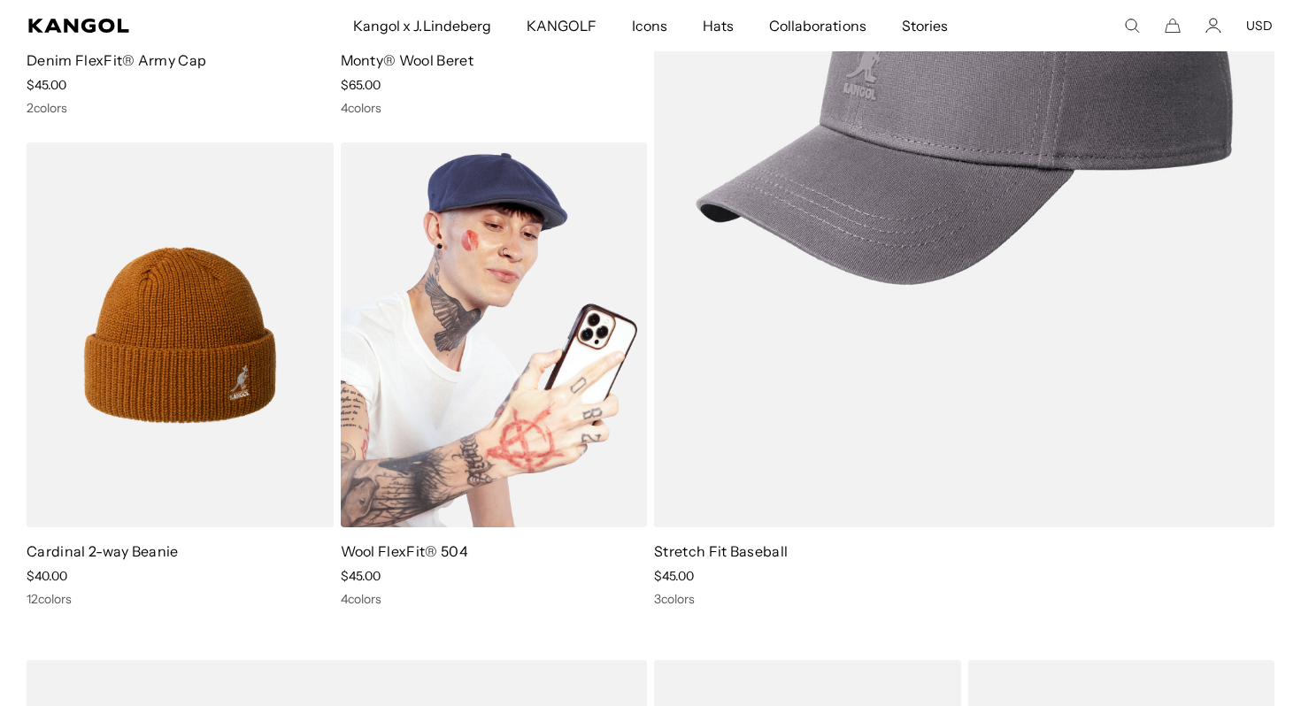
click at [544, 406] on img at bounding box center [494, 334] width 307 height 385
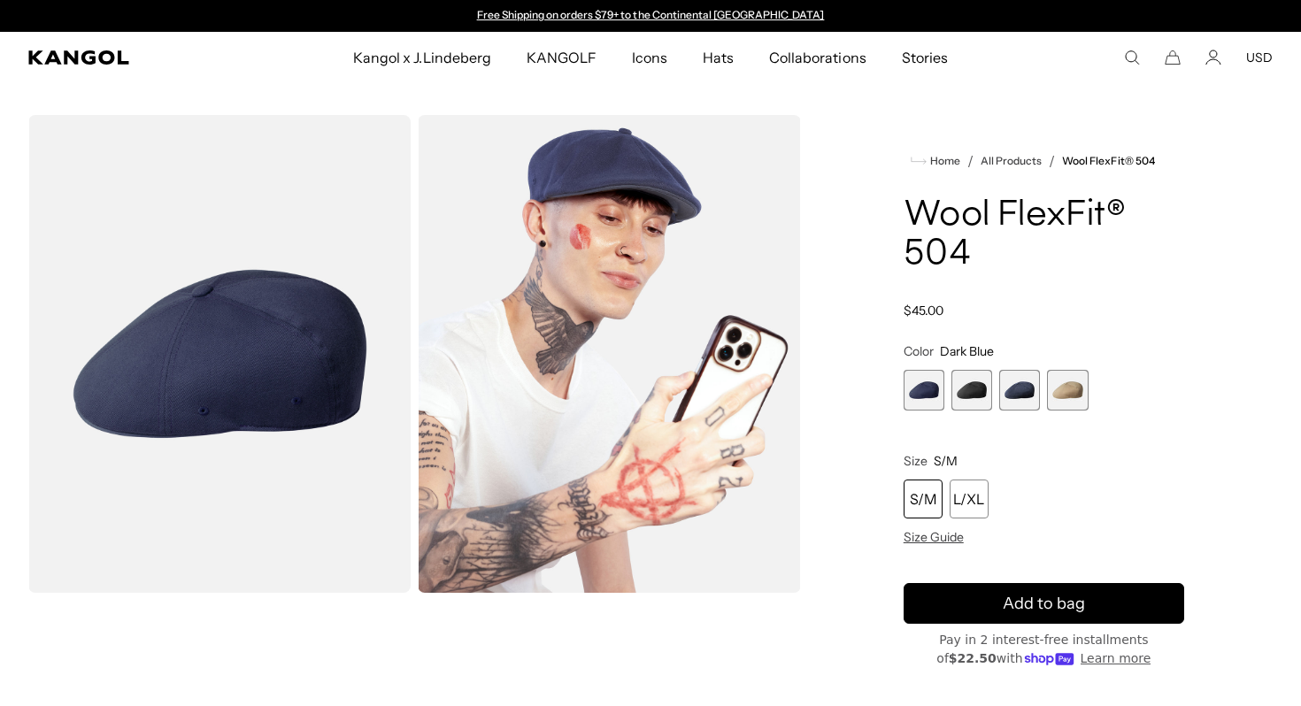
click at [969, 397] on span "2 of 4" at bounding box center [971, 390] width 41 height 41
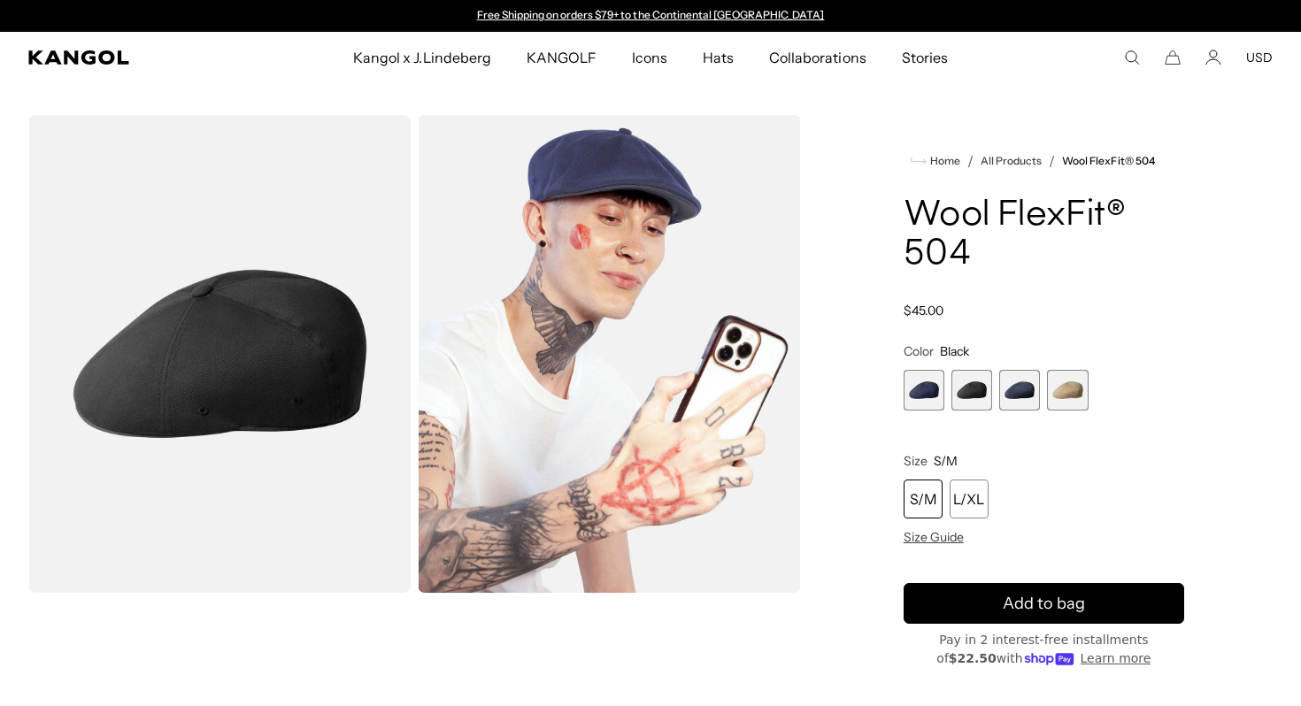
click at [1034, 389] on span "3 of 4" at bounding box center [1019, 390] width 41 height 41
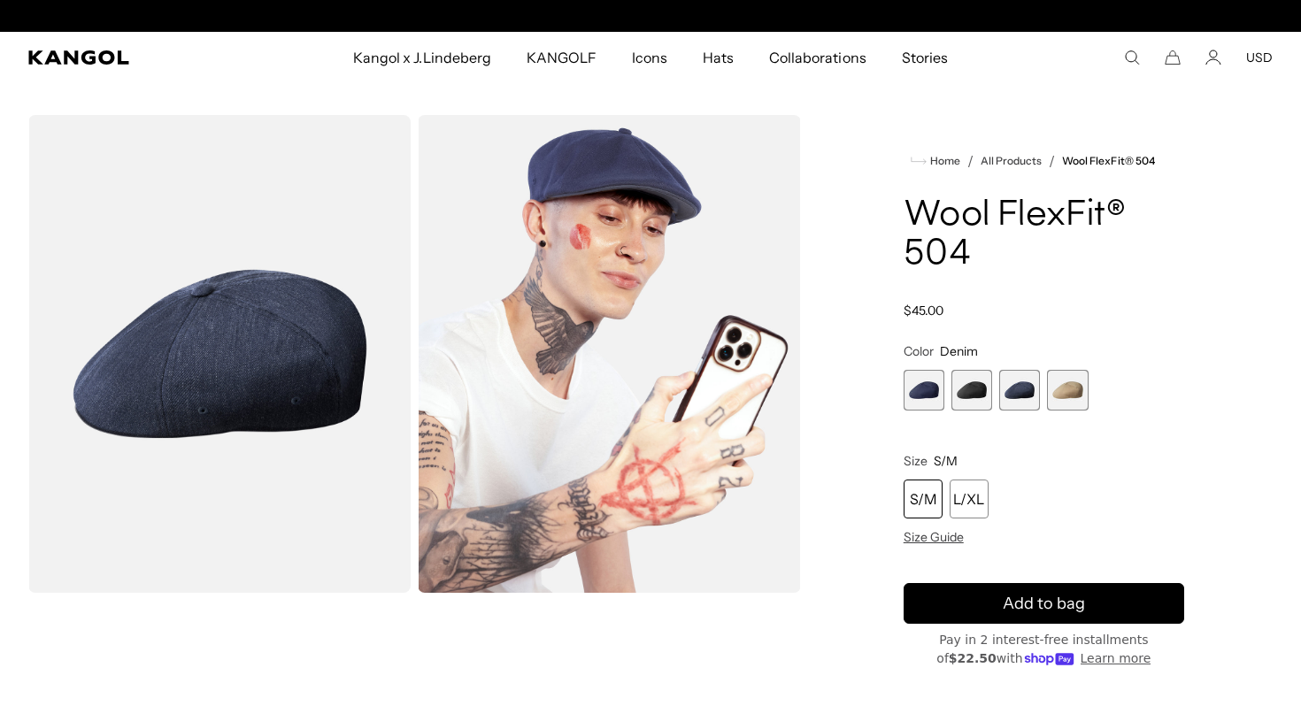
scroll to position [0, 365]
click at [1058, 393] on span "4 of 4" at bounding box center [1067, 390] width 41 height 41
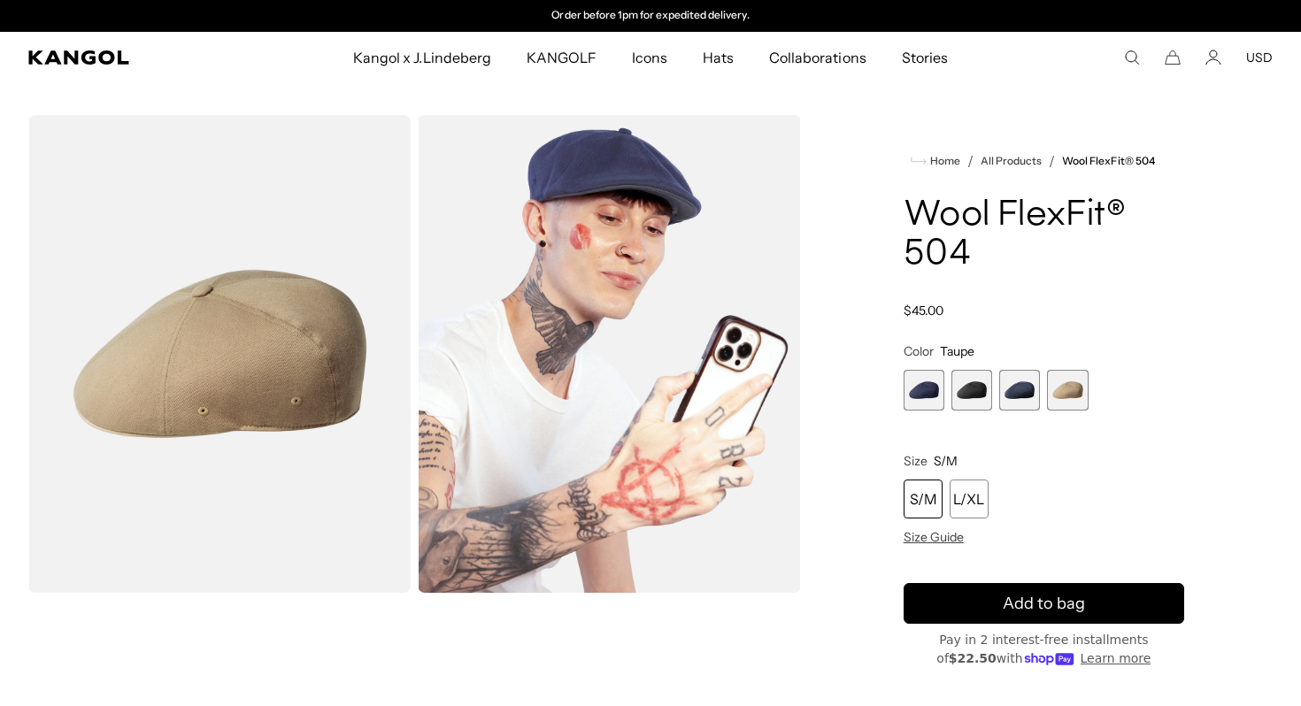
click at [1022, 398] on span "3 of 4" at bounding box center [1019, 390] width 41 height 41
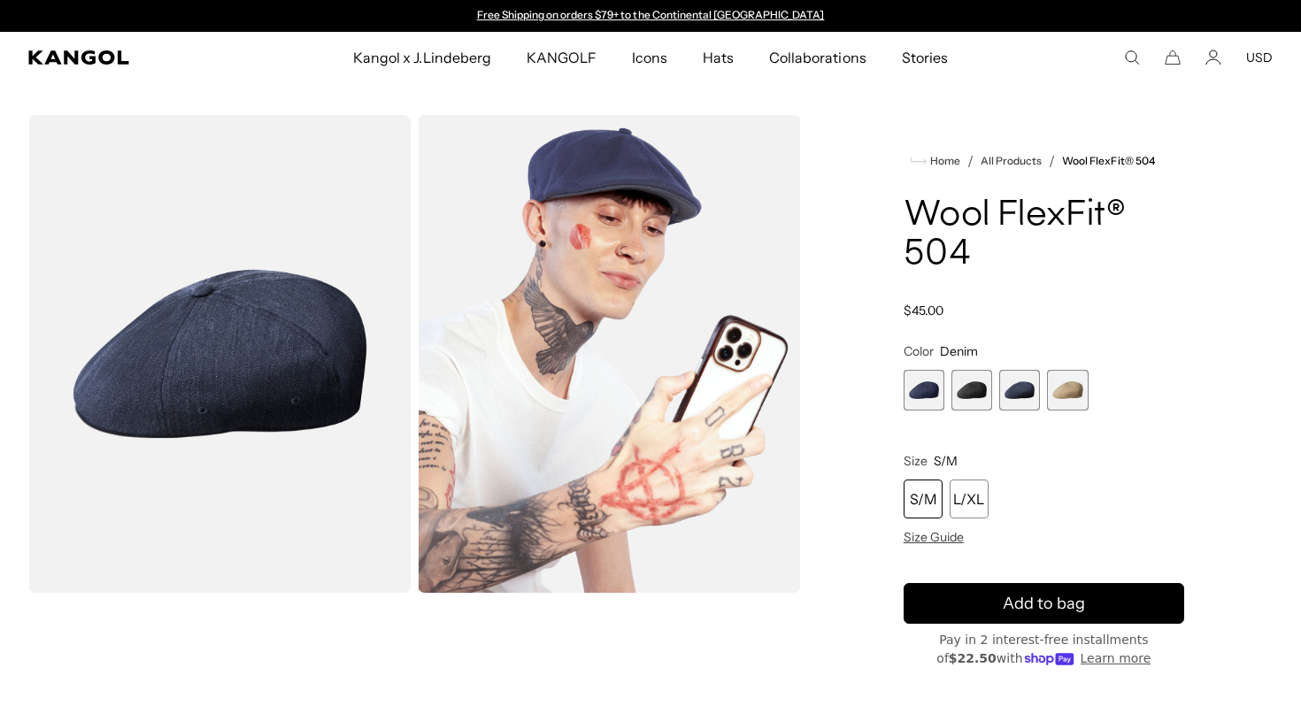
click at [288, 364] on img "Gallery Viewer" at bounding box center [219, 354] width 382 height 478
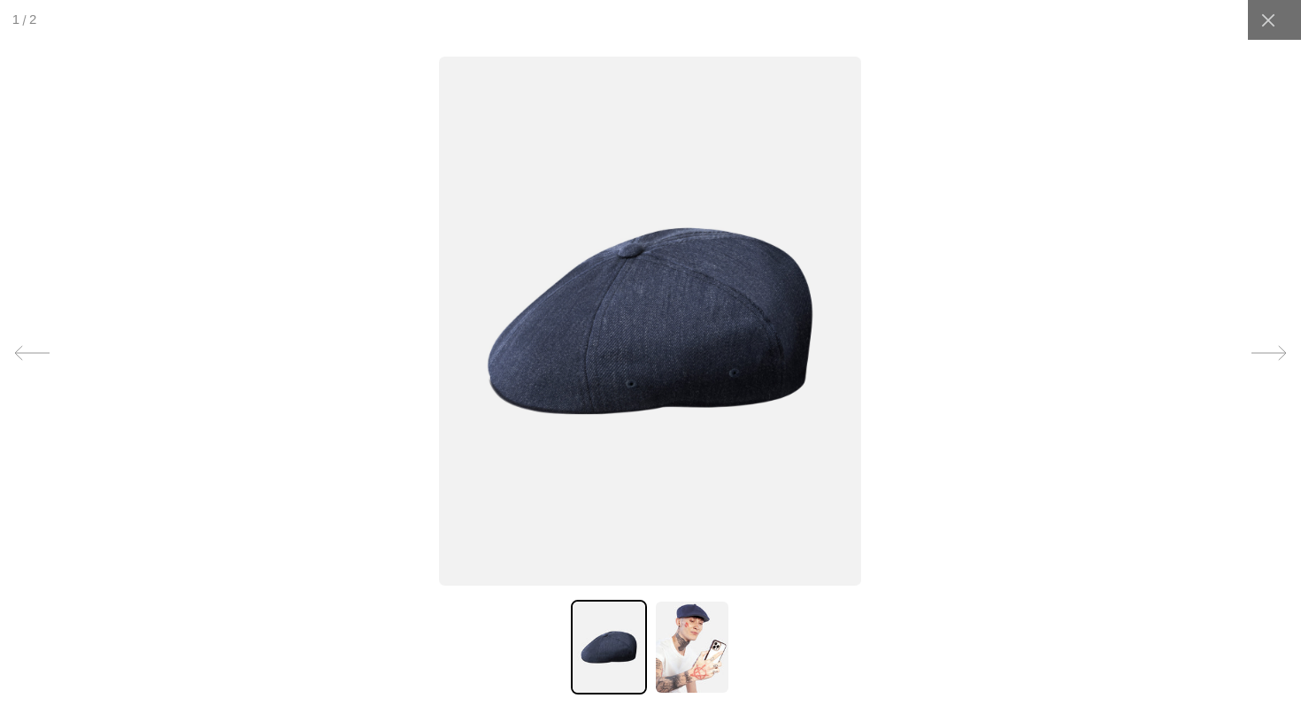
scroll to position [0, 365]
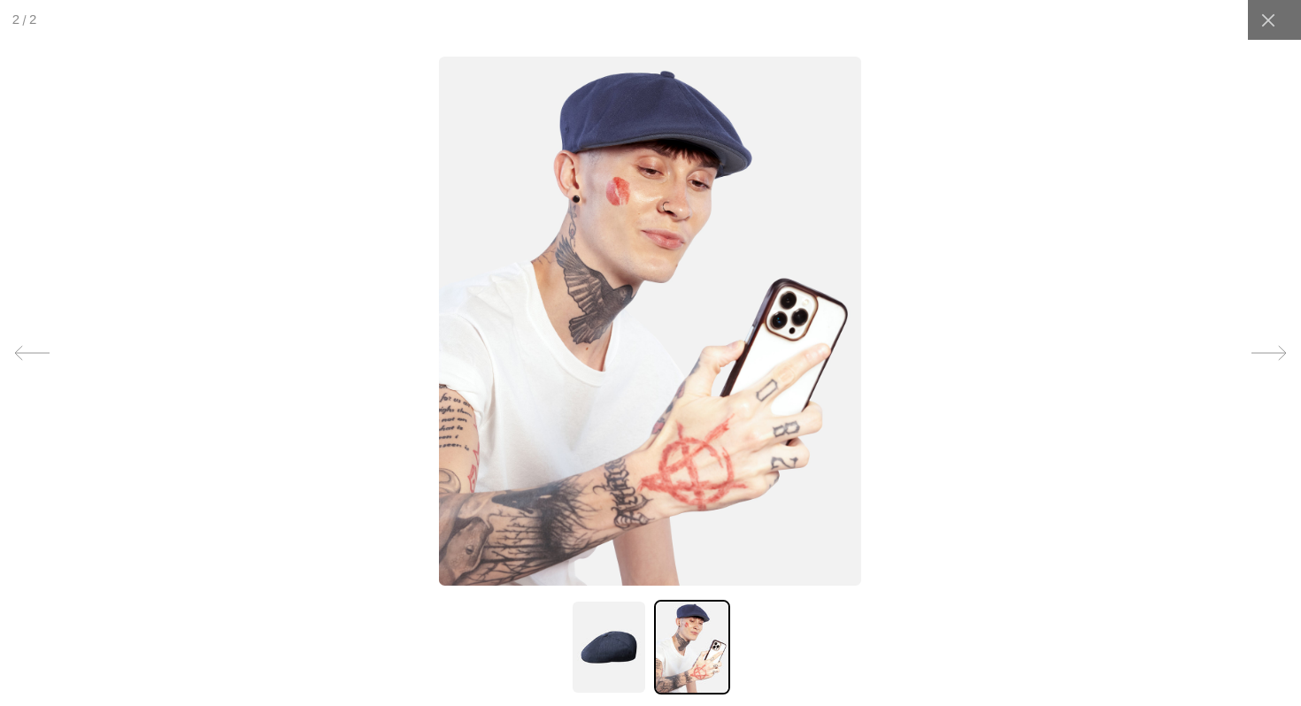
click at [646, 171] on img at bounding box center [650, 321] width 422 height 529
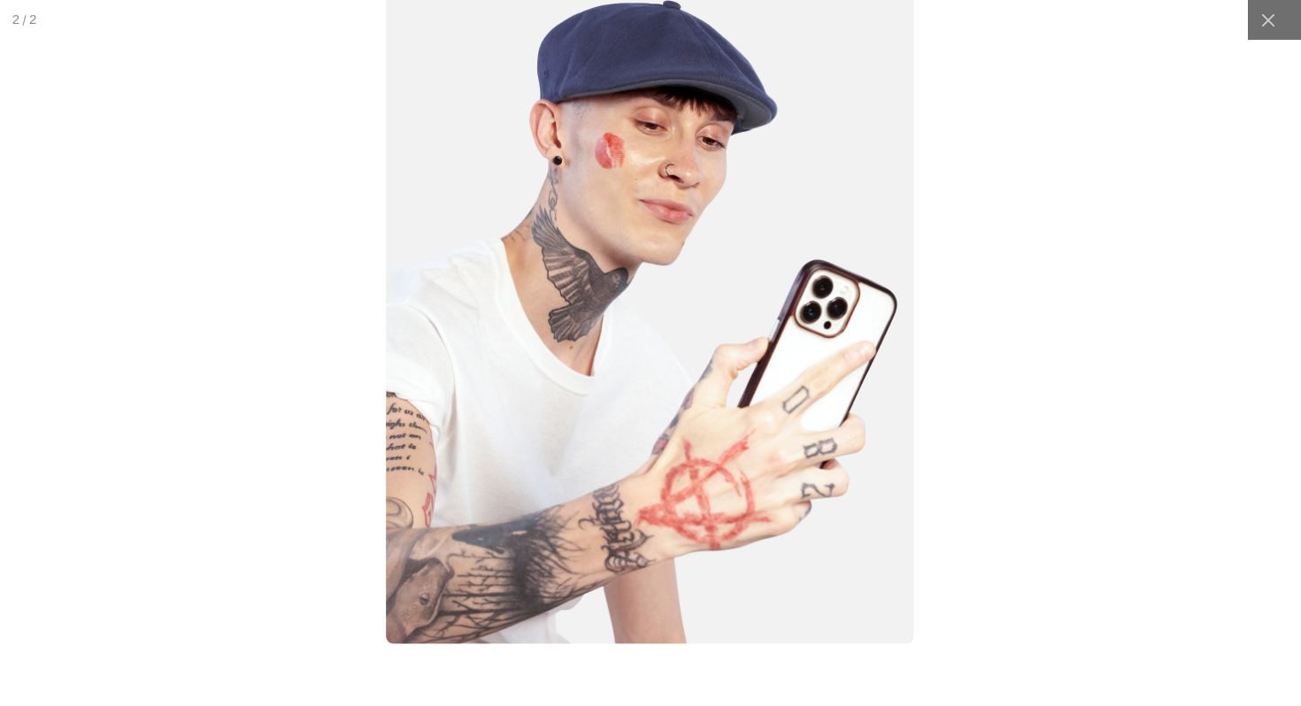
scroll to position [0, 0]
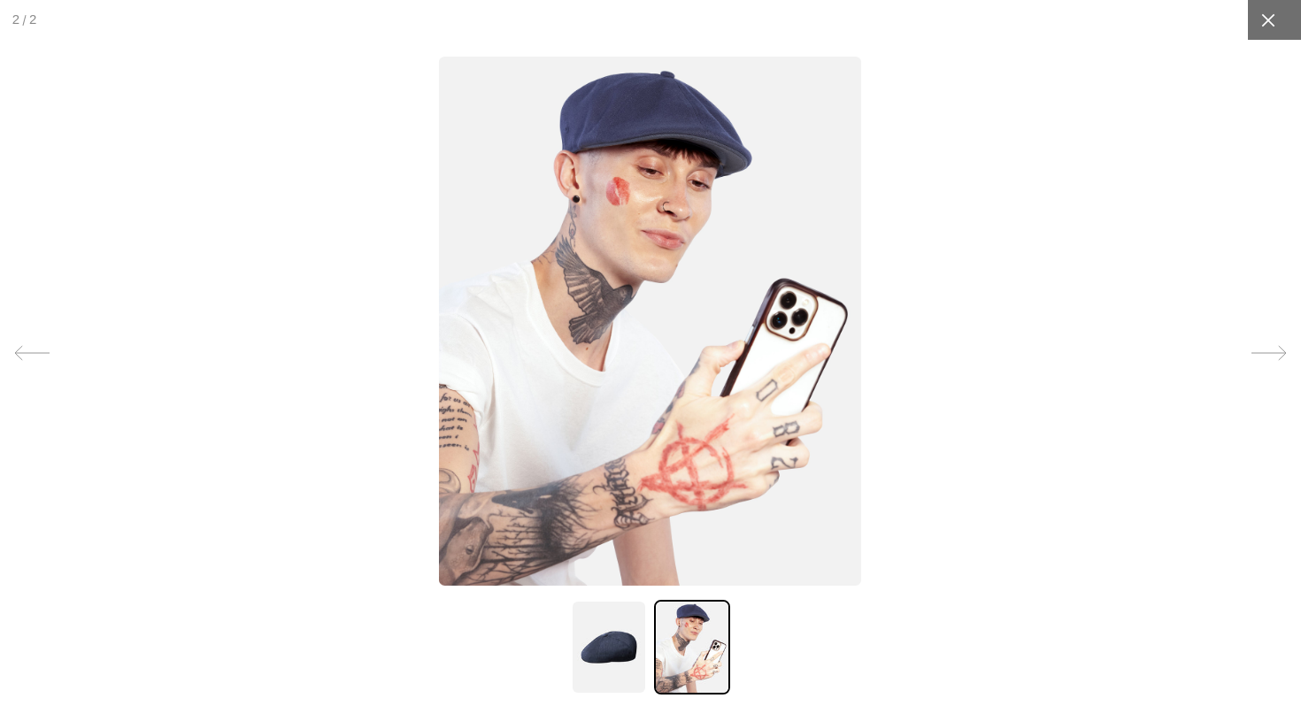
click at [1274, 25] on icon at bounding box center [1268, 21] width 18 height 18
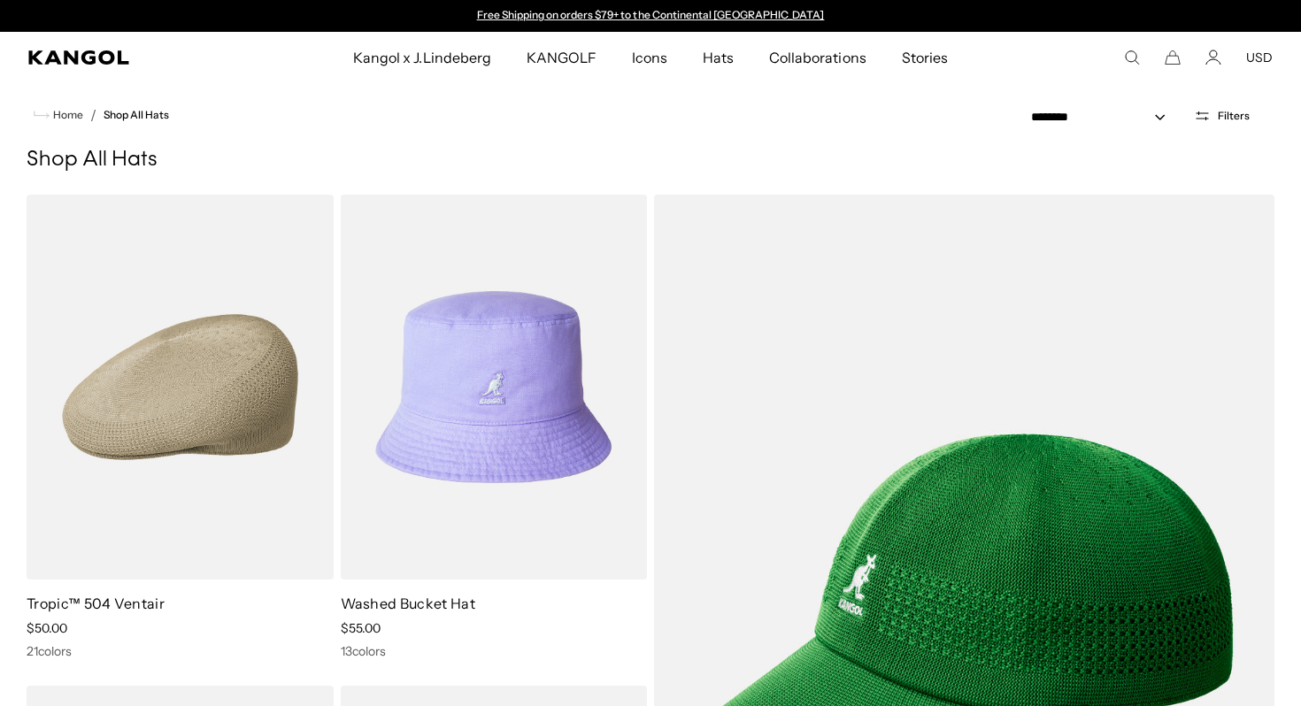
click at [1229, 110] on span "Filters" at bounding box center [1234, 116] width 32 height 12
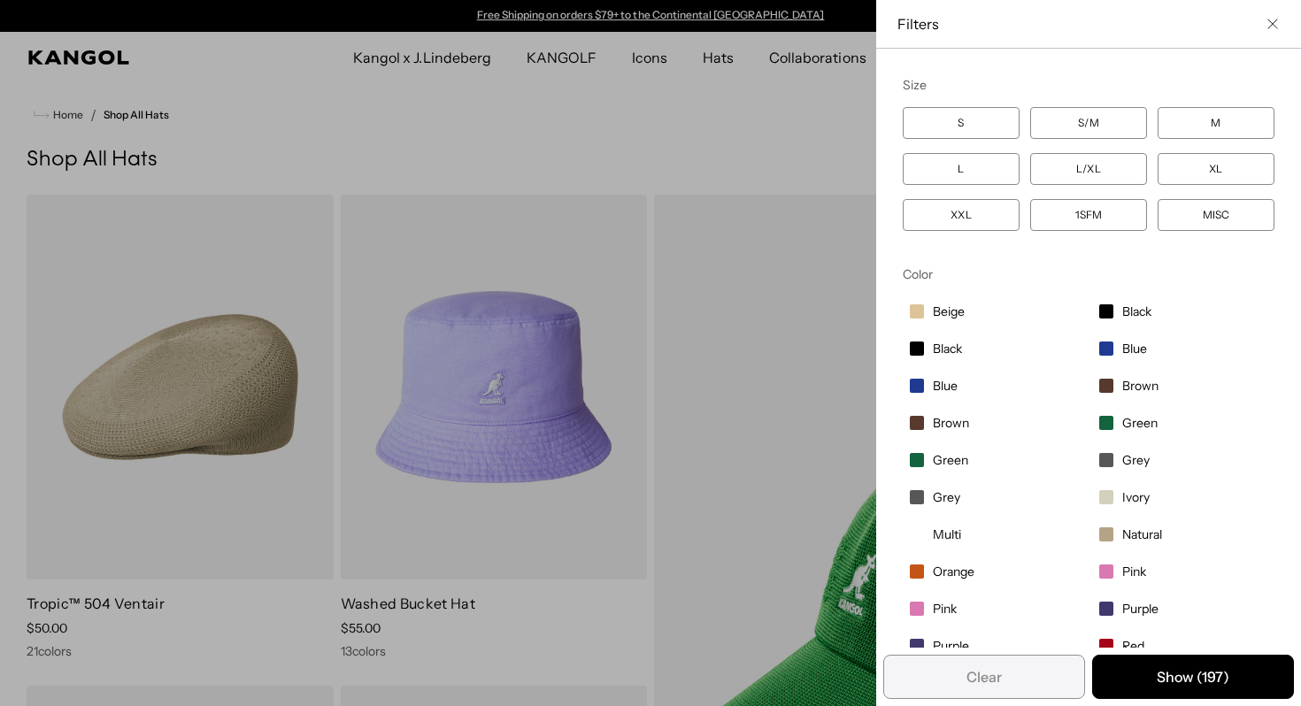
click at [996, 121] on label "S" at bounding box center [961, 123] width 117 height 32
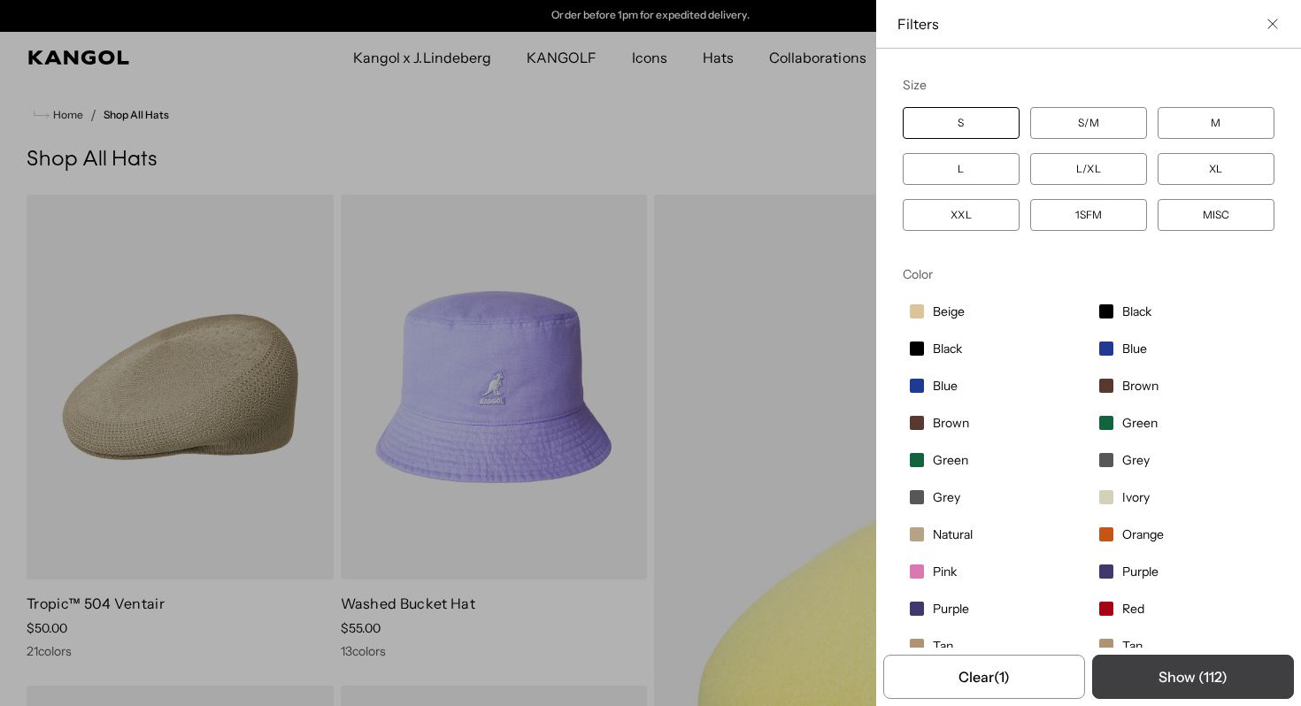
click at [1188, 670] on button "Show ( 112 )" at bounding box center [1193, 677] width 202 height 44
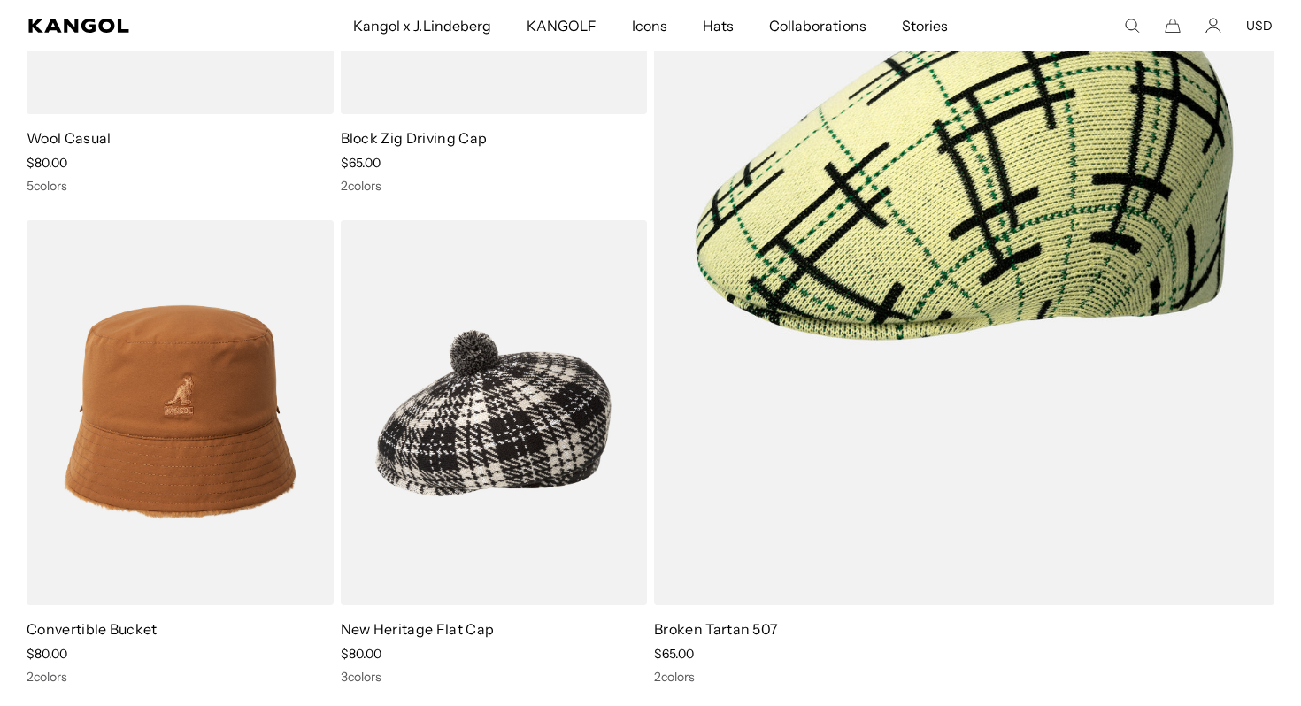
scroll to position [0, 0]
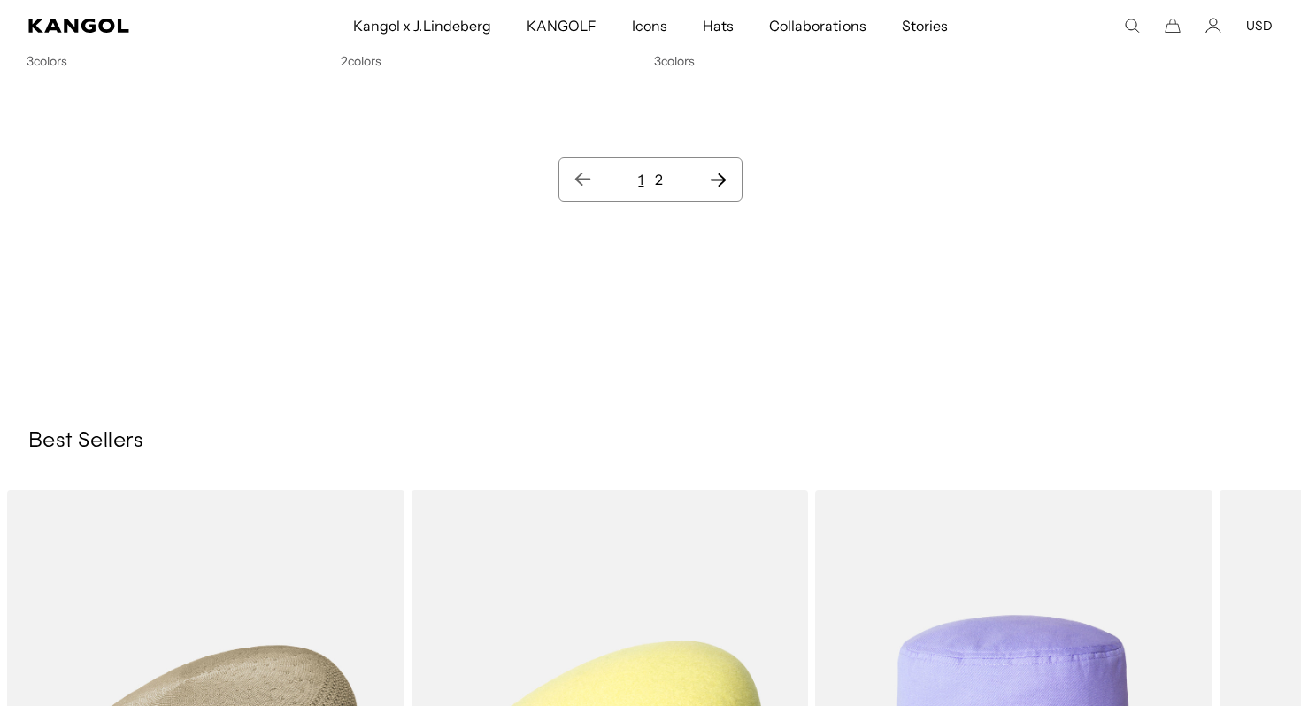
click at [657, 183] on link "2" at bounding box center [659, 180] width 8 height 18
